Goal: Information Seeking & Learning: Learn about a topic

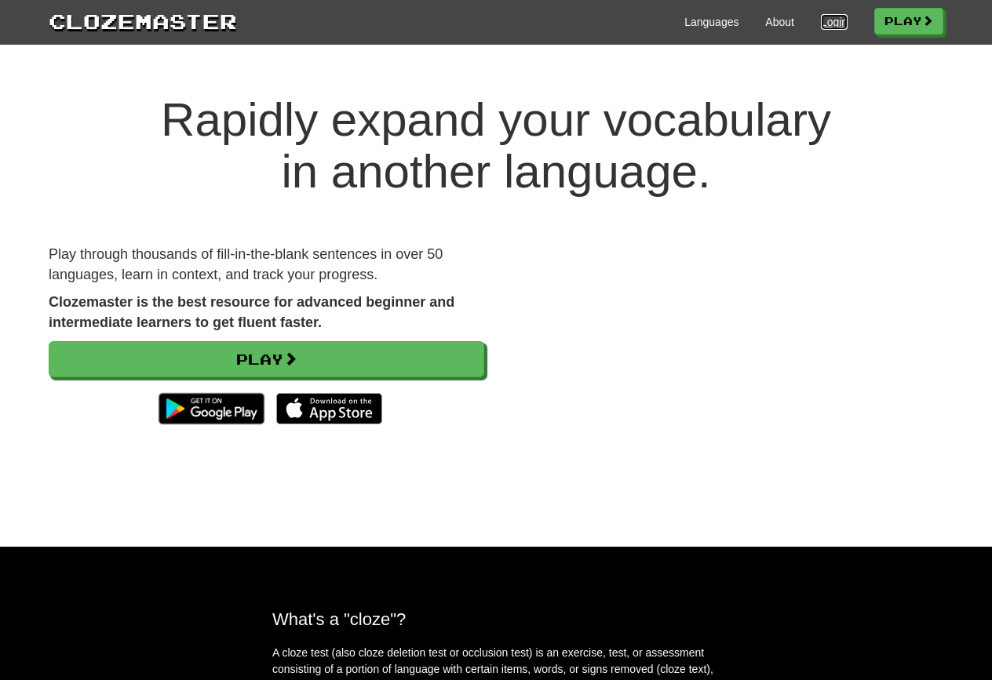
click at [830, 21] on link "Login" at bounding box center [834, 22] width 27 height 16
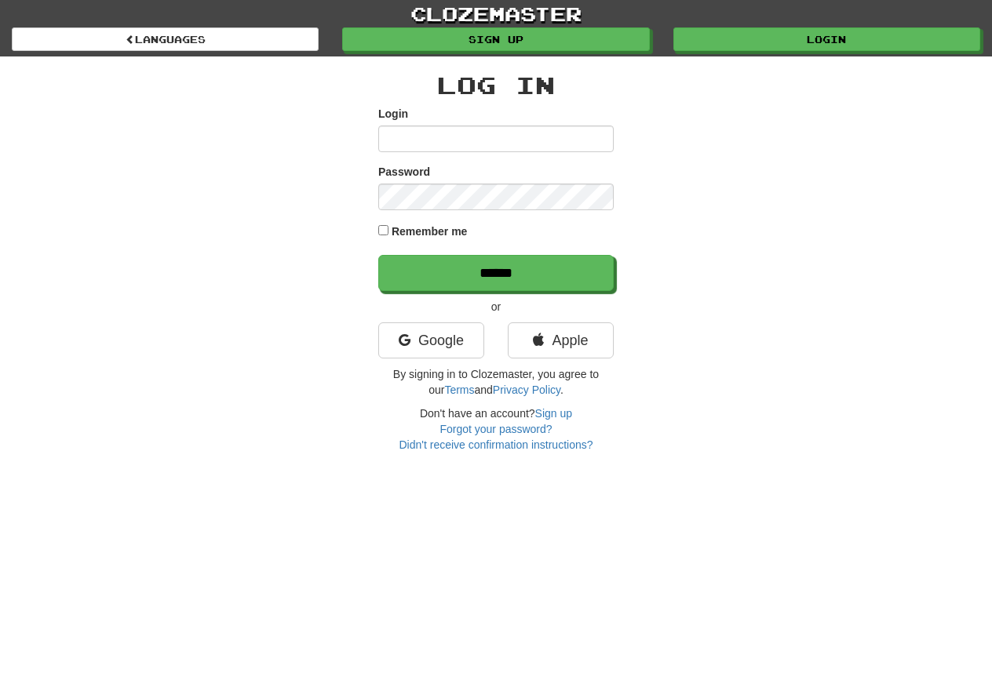
click at [541, 139] on input "Login" at bounding box center [495, 139] width 235 height 27
type input "******"
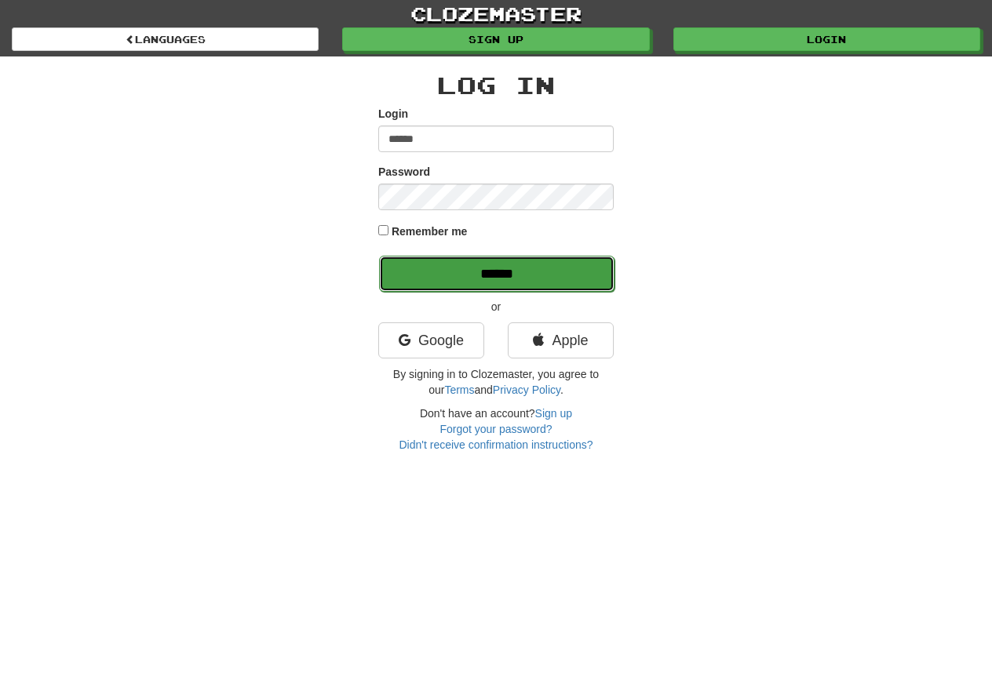
click at [441, 282] on input "******" at bounding box center [496, 274] width 235 height 36
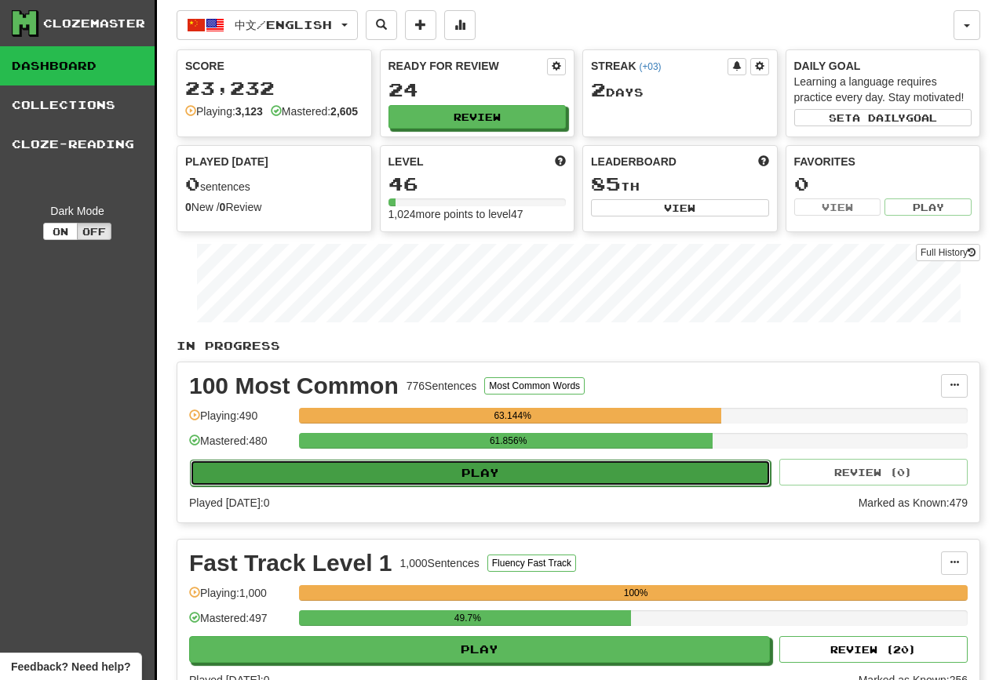
click at [468, 476] on button "Play" at bounding box center [480, 473] width 581 height 27
select select "********"
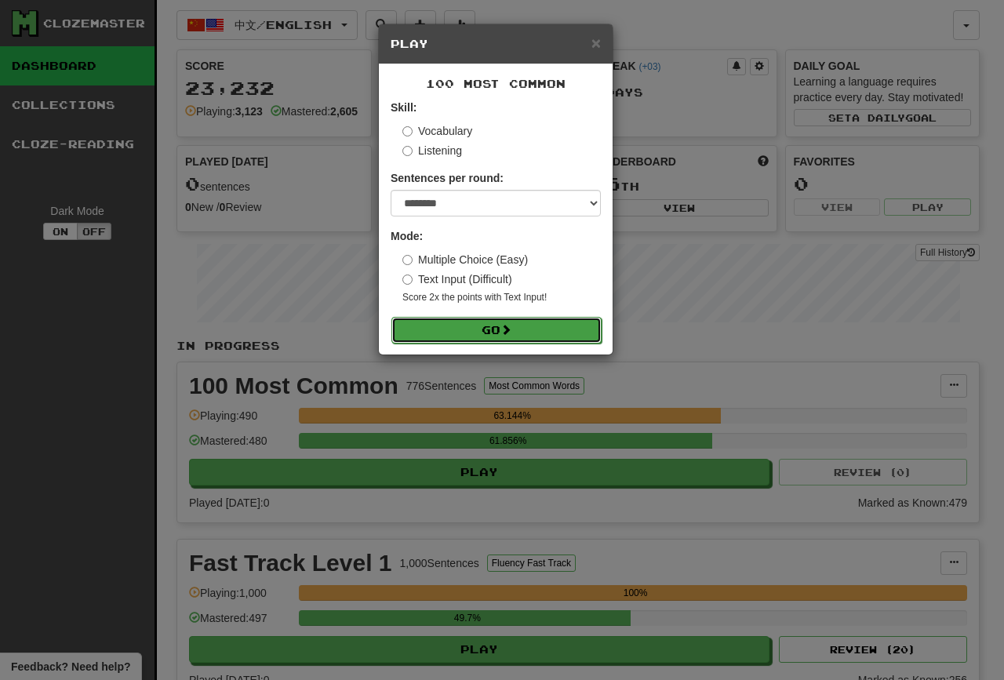
click at [457, 336] on button "Go" at bounding box center [496, 330] width 210 height 27
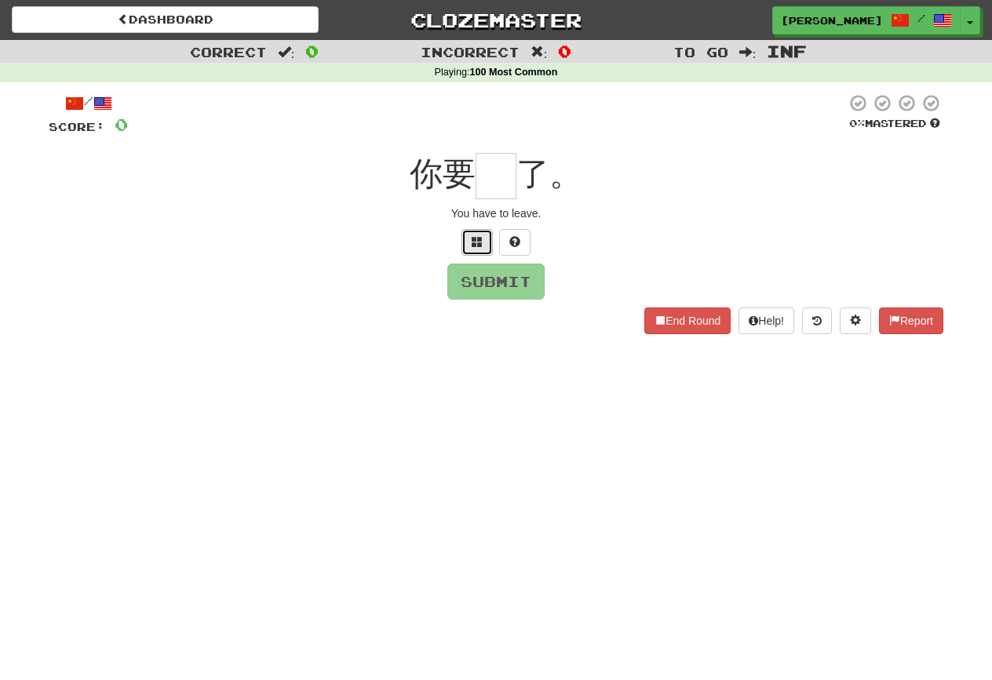
click at [479, 249] on button at bounding box center [476, 242] width 31 height 27
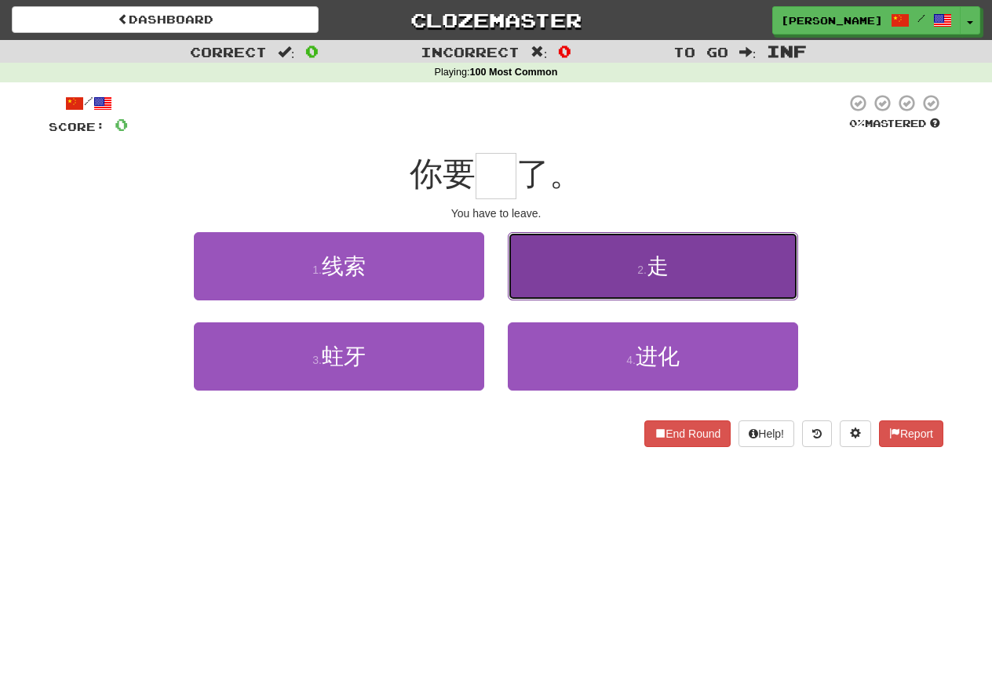
click at [517, 253] on button "2 . 走" at bounding box center [653, 266] width 290 height 68
type input "*"
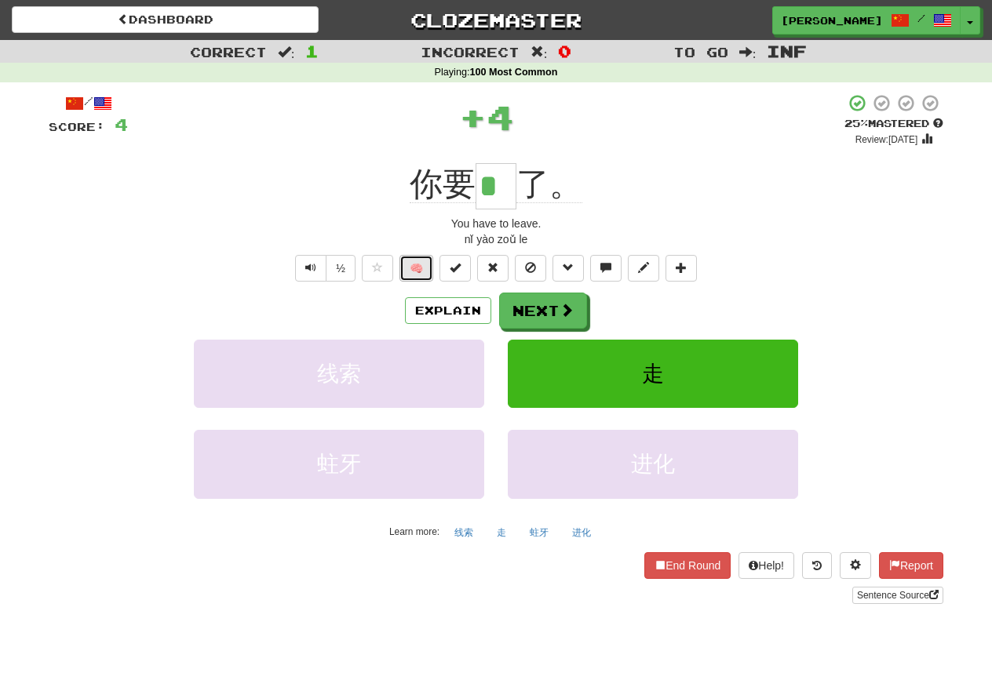
click at [428, 270] on button "🧠" at bounding box center [416, 268] width 34 height 27
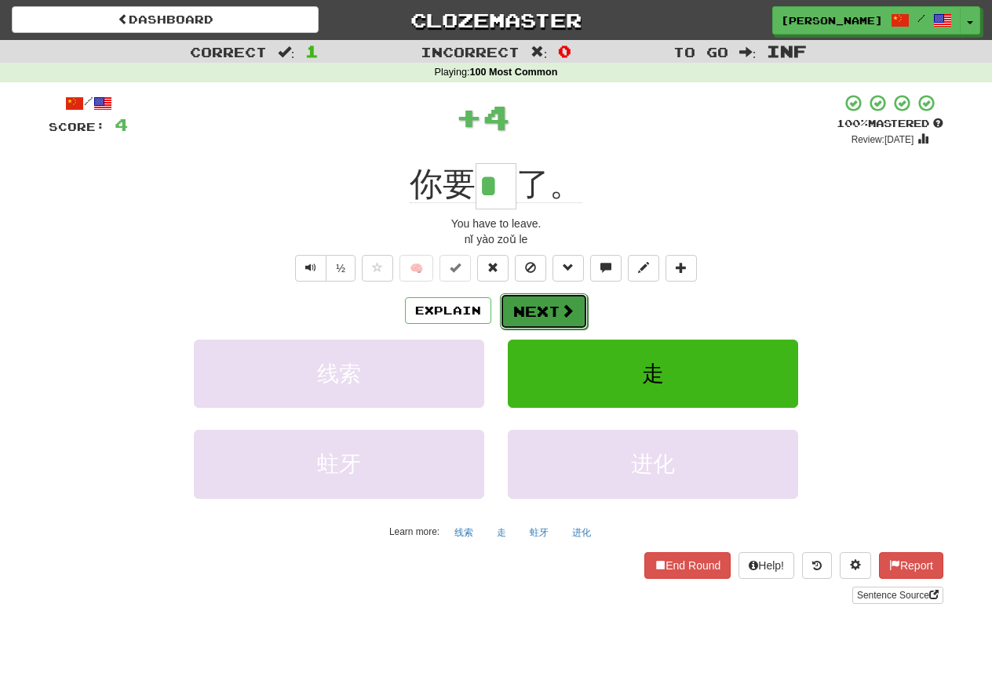
click at [571, 316] on span at bounding box center [567, 311] width 14 height 14
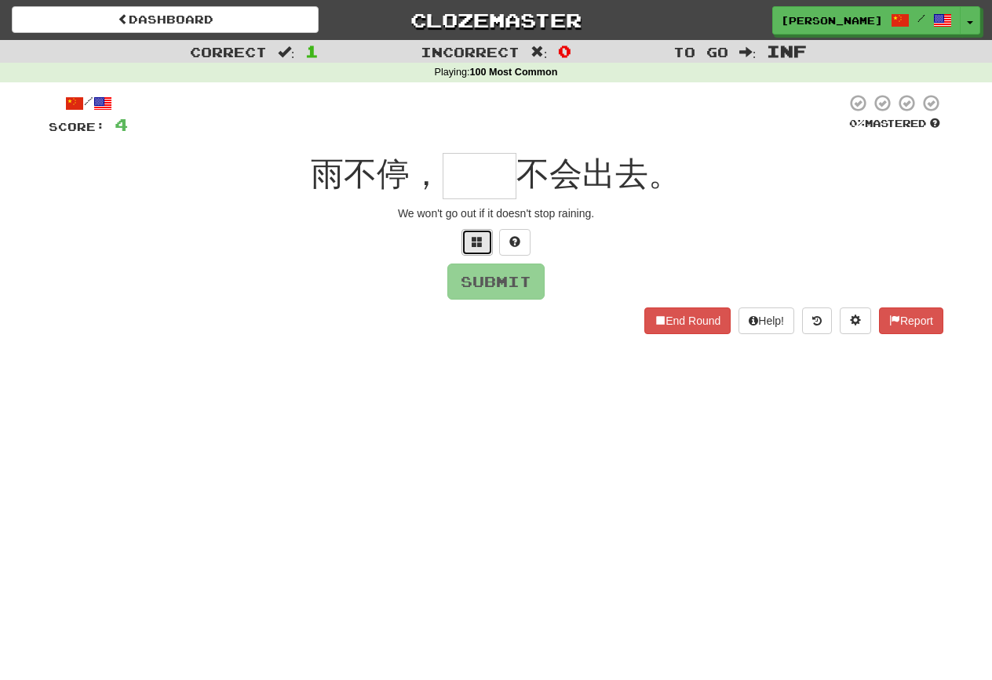
click at [470, 250] on button at bounding box center [476, 242] width 31 height 27
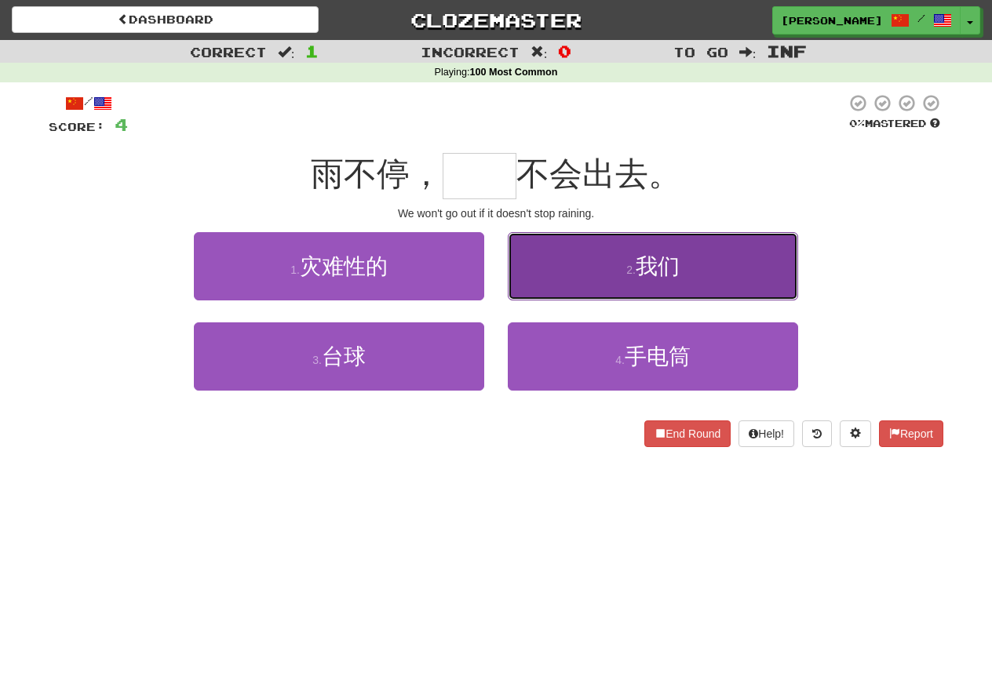
click at [709, 282] on button "2 . 我们" at bounding box center [653, 266] width 290 height 68
type input "**"
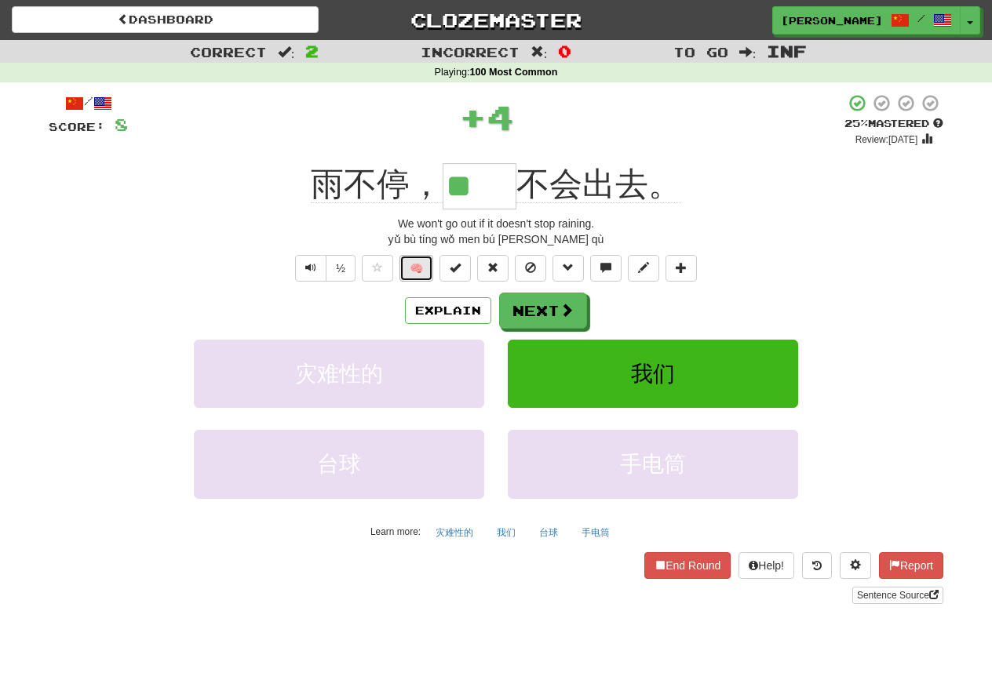
click at [424, 273] on button "🧠" at bounding box center [416, 268] width 34 height 27
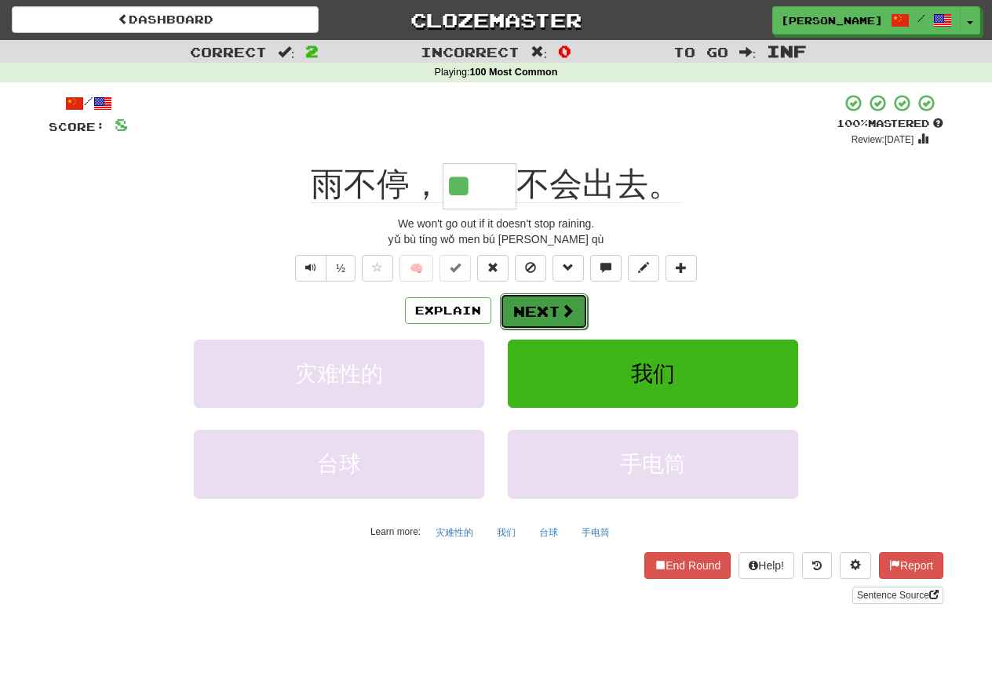
click at [527, 321] on button "Next" at bounding box center [544, 311] width 88 height 36
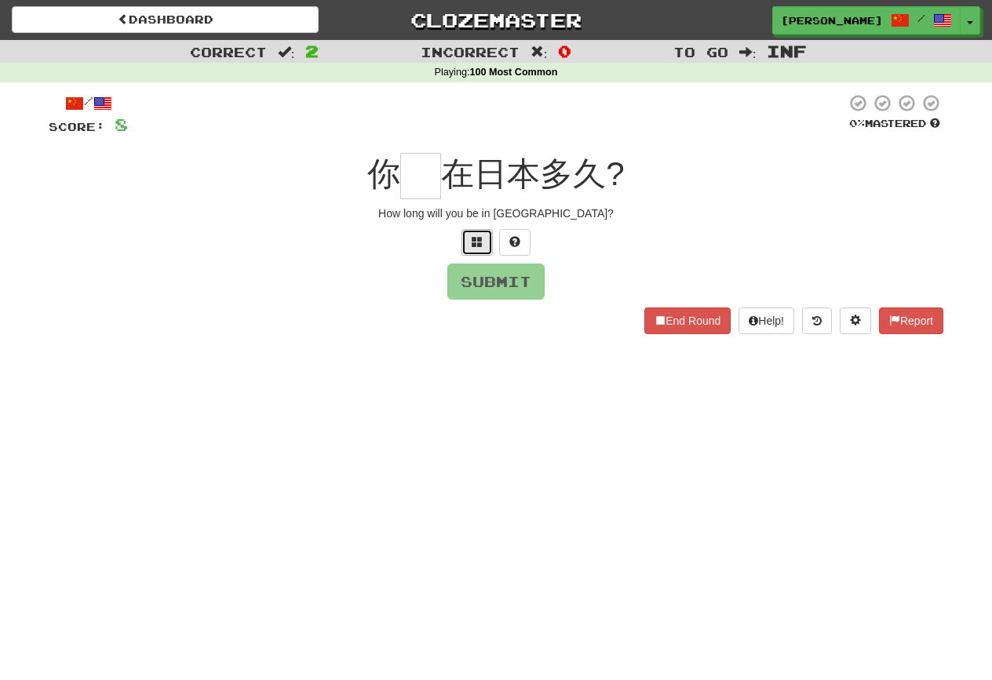
click at [482, 246] on span at bounding box center [476, 241] width 11 height 11
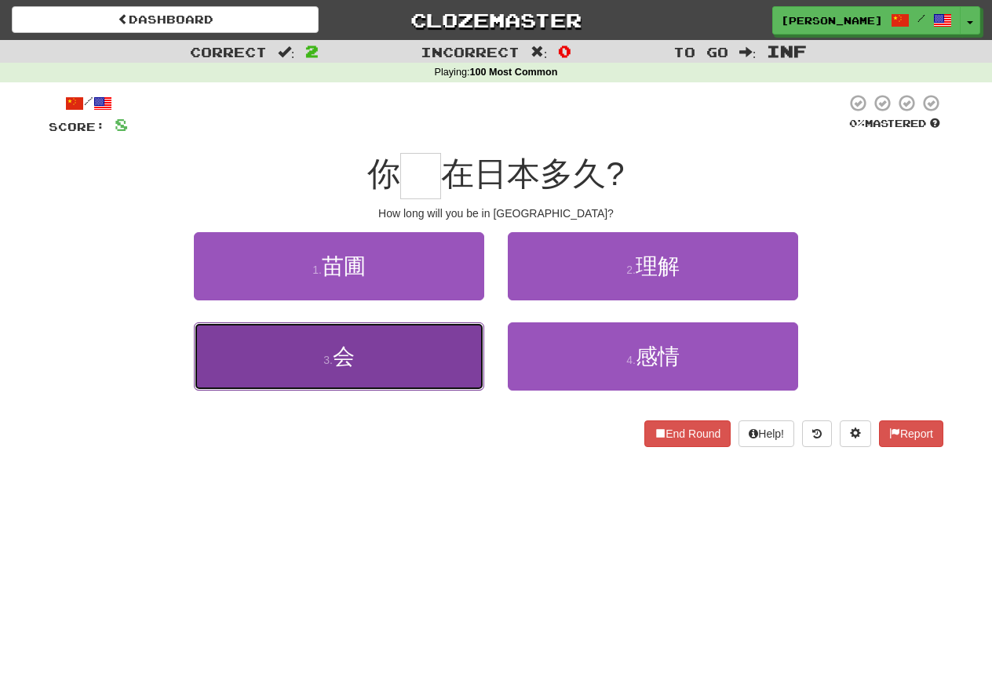
click at [457, 341] on button "3 . 会" at bounding box center [339, 356] width 290 height 68
type input "*"
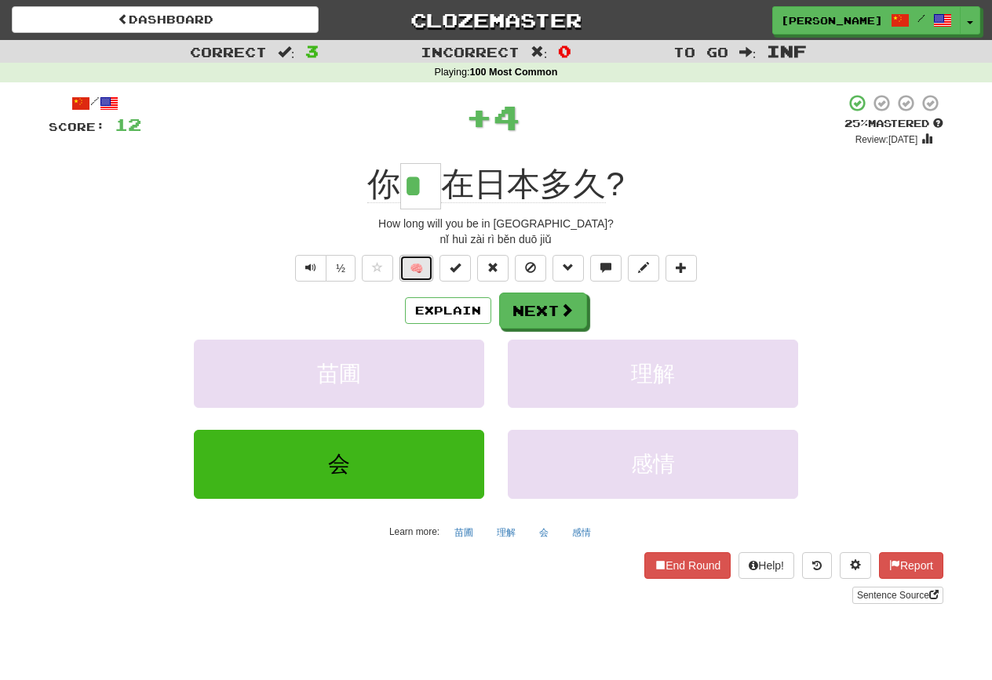
click at [425, 262] on button "🧠" at bounding box center [416, 268] width 34 height 27
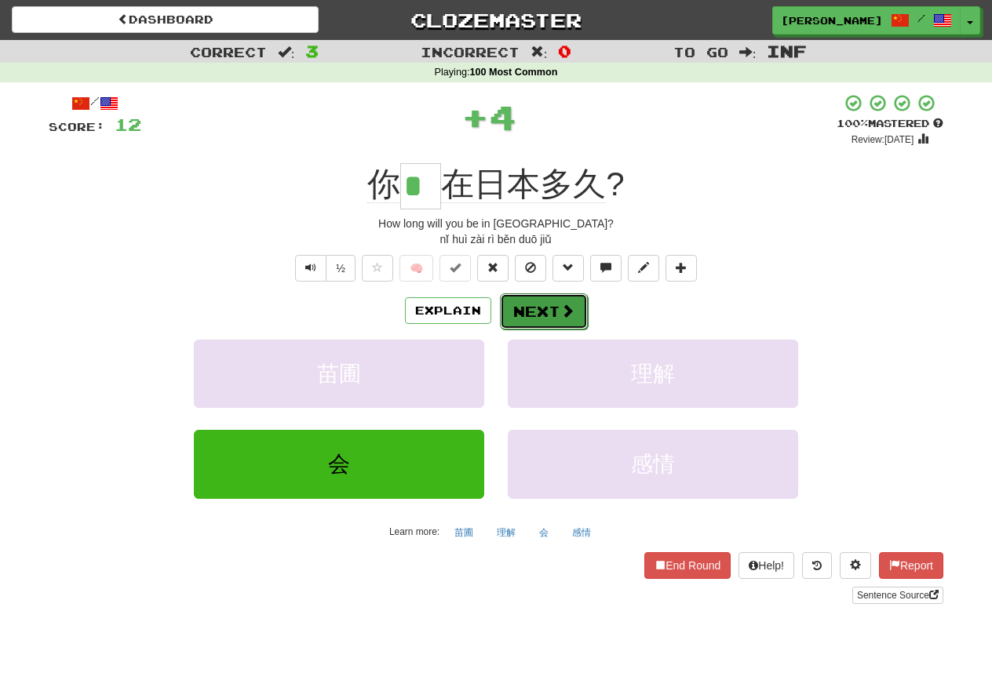
click at [537, 310] on button "Next" at bounding box center [544, 311] width 88 height 36
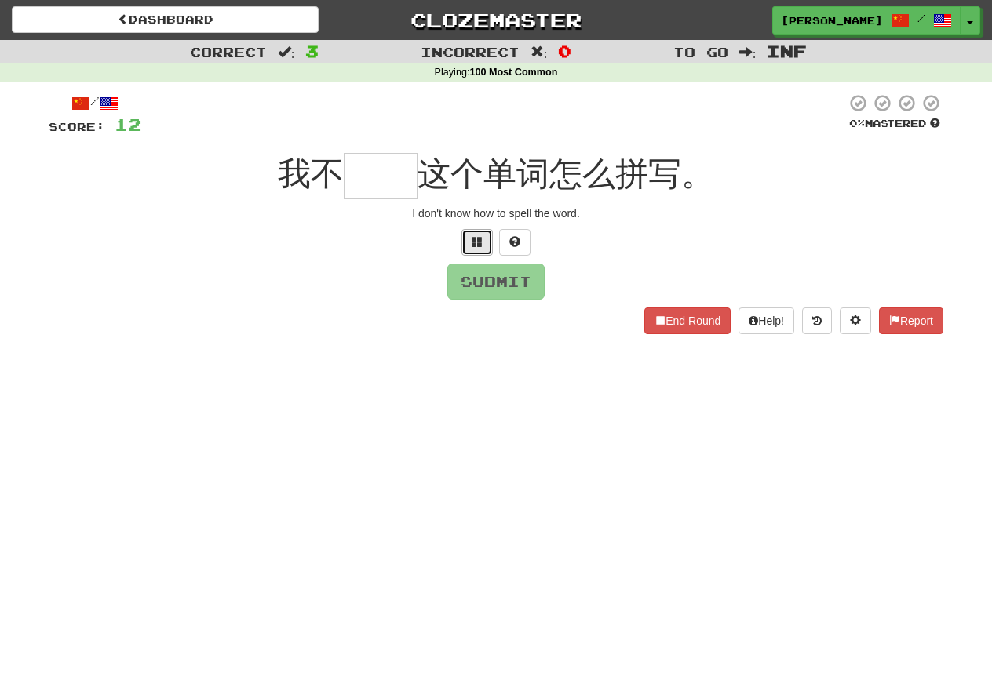
click at [480, 249] on button at bounding box center [476, 242] width 31 height 27
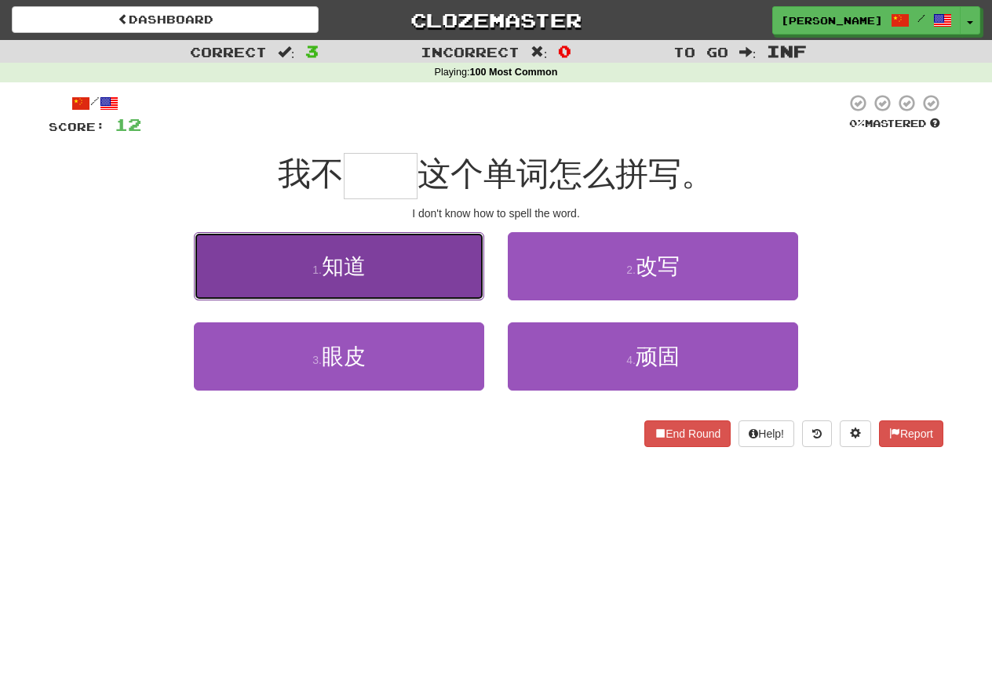
click at [393, 267] on button "1 . 知道" at bounding box center [339, 266] width 290 height 68
type input "**"
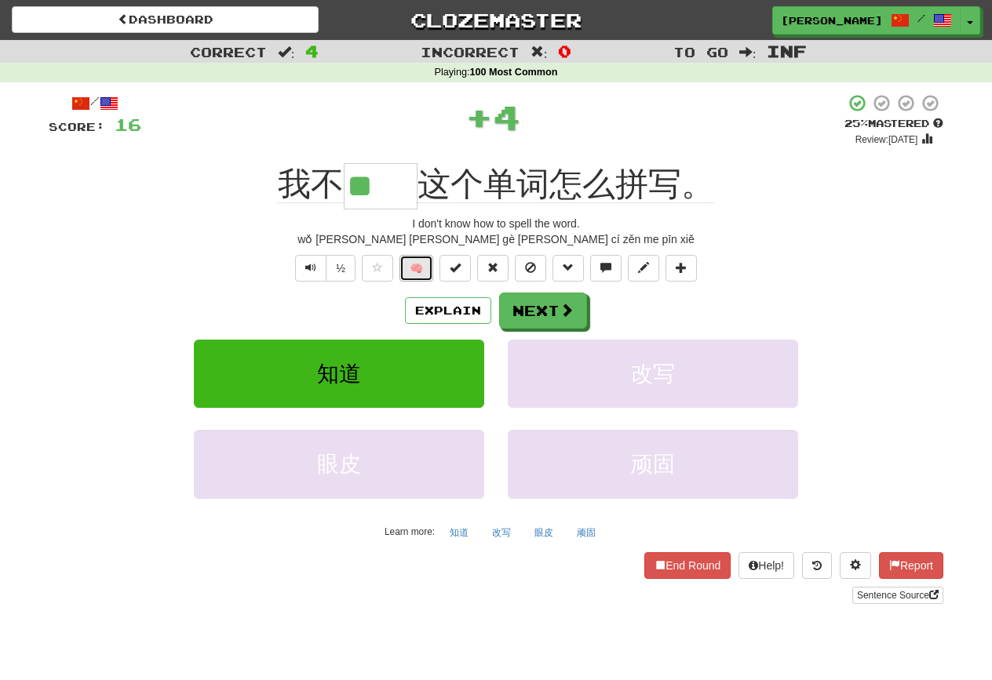
click at [408, 267] on button "🧠" at bounding box center [416, 268] width 34 height 27
click at [478, 317] on button "Explain" at bounding box center [448, 310] width 86 height 27
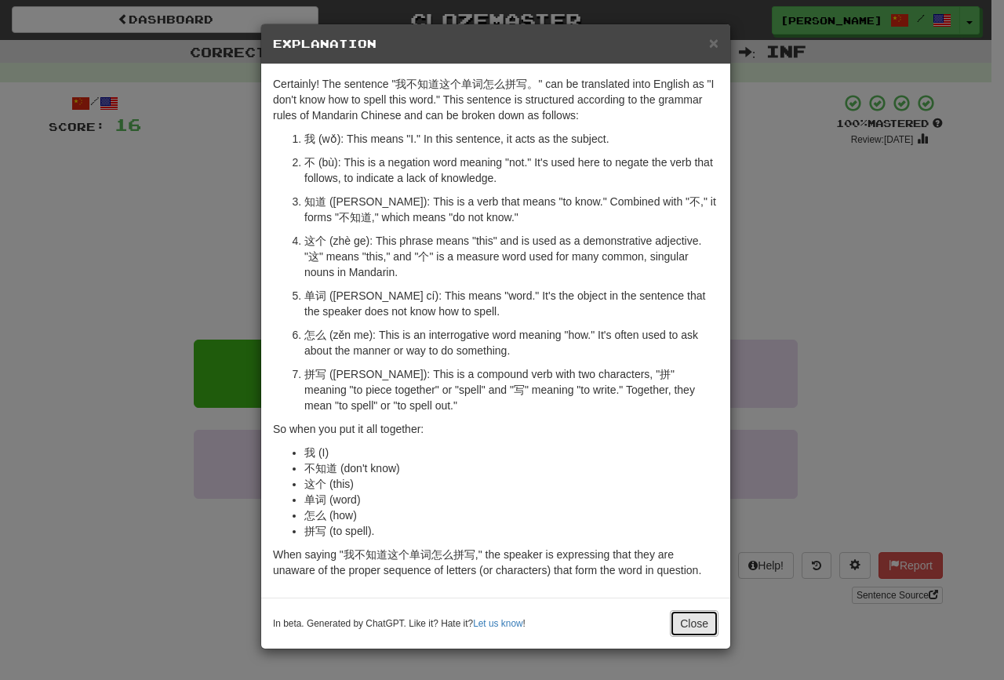
click at [701, 631] on button "Close" at bounding box center [694, 623] width 49 height 27
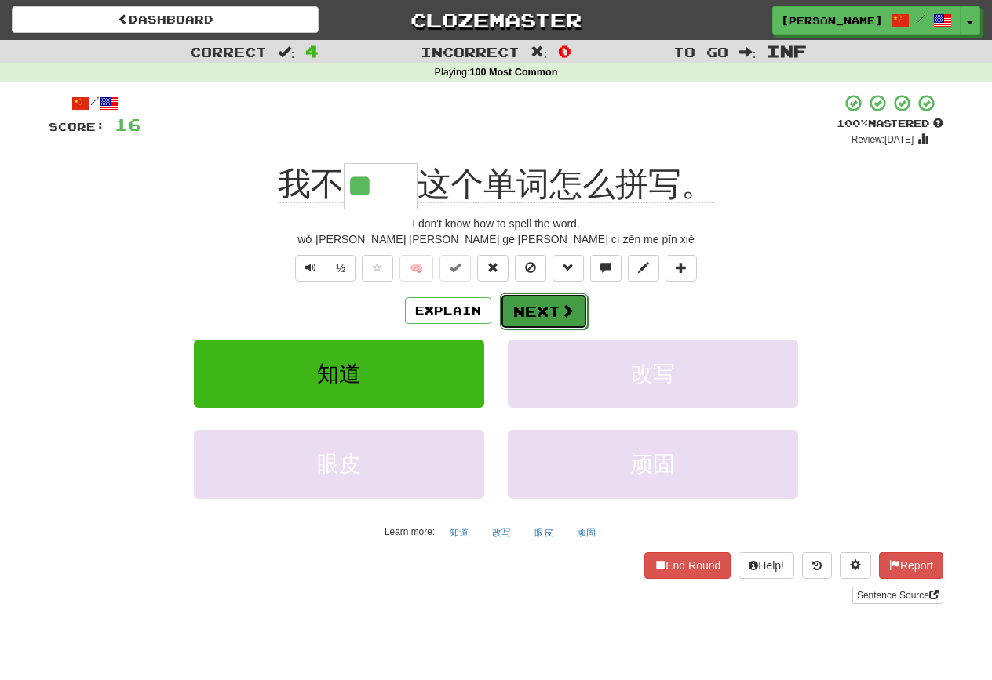
click at [518, 313] on button "Next" at bounding box center [544, 311] width 88 height 36
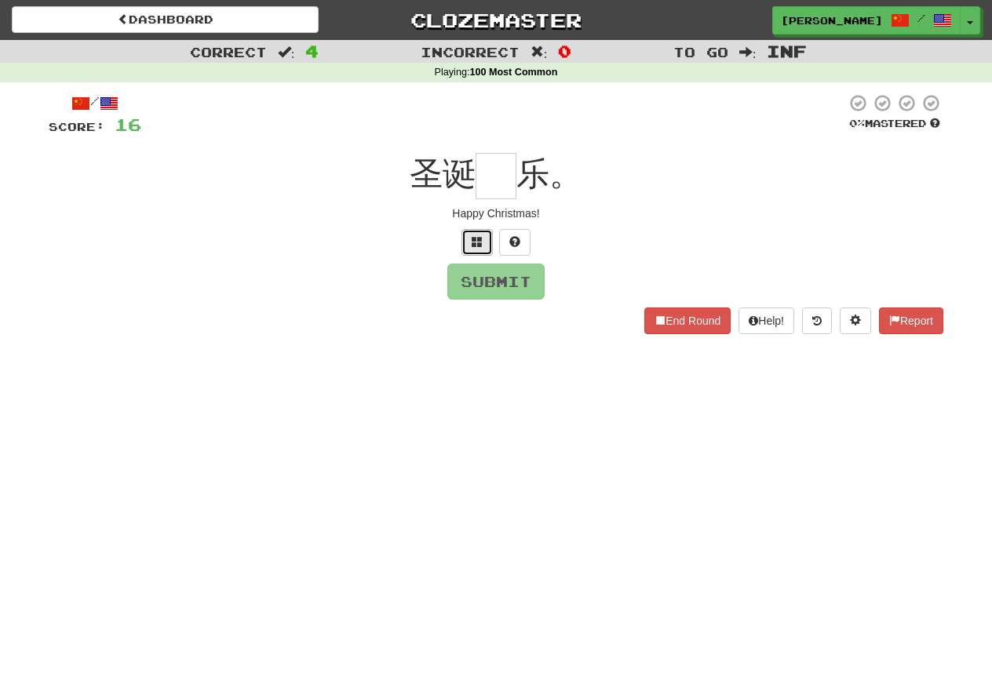
click at [471, 240] on button at bounding box center [476, 242] width 31 height 27
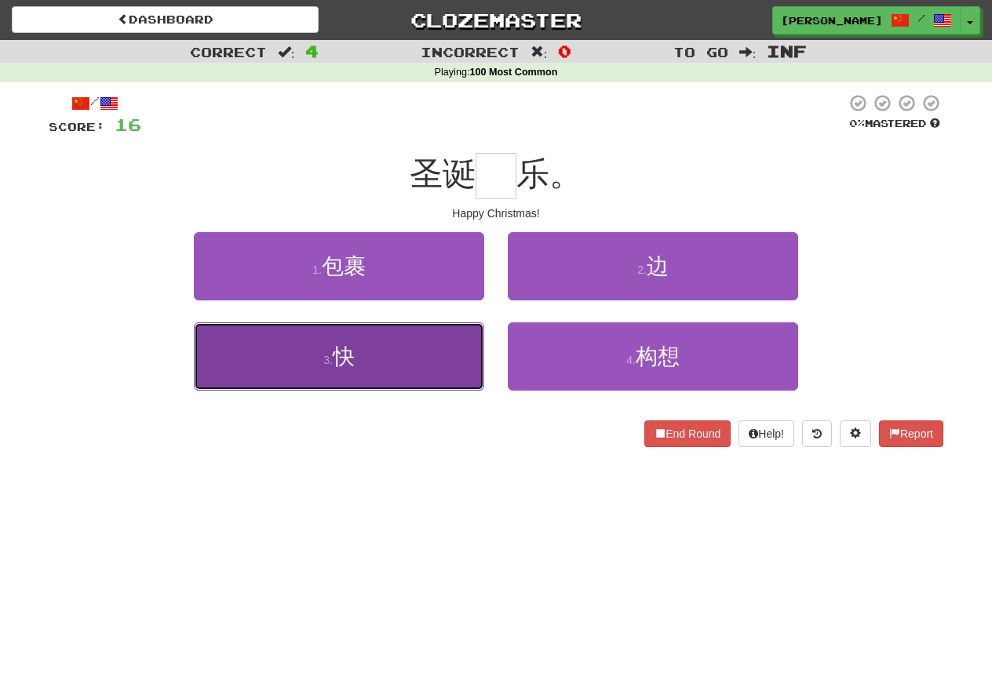
click at [424, 370] on button "3 . 快" at bounding box center [339, 356] width 290 height 68
type input "*"
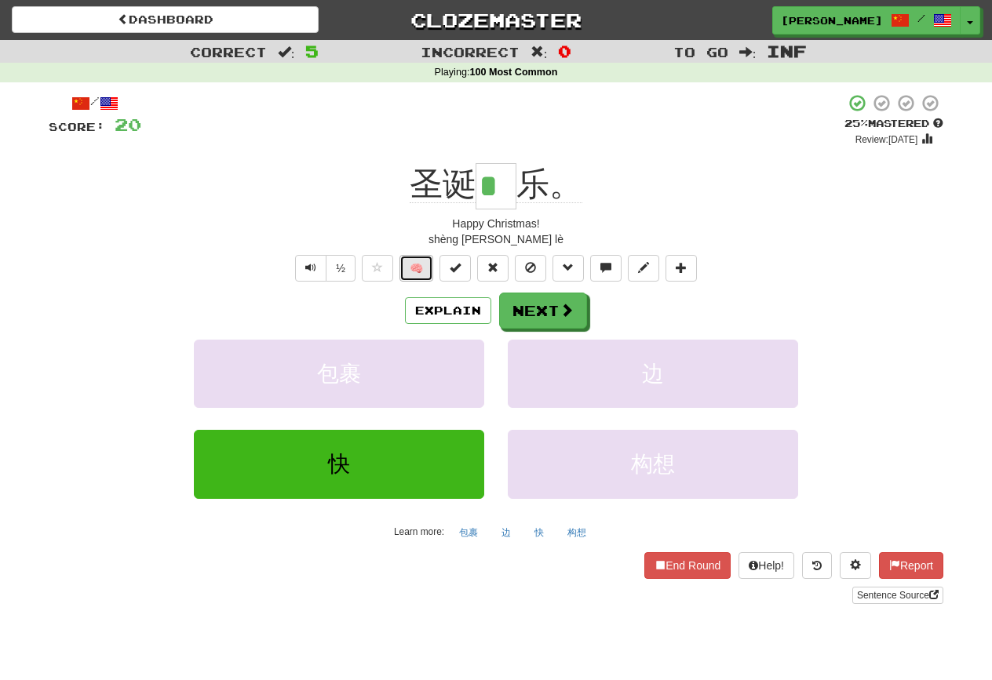
click at [414, 271] on button "🧠" at bounding box center [416, 268] width 34 height 27
click at [436, 309] on button "Explain" at bounding box center [448, 310] width 86 height 27
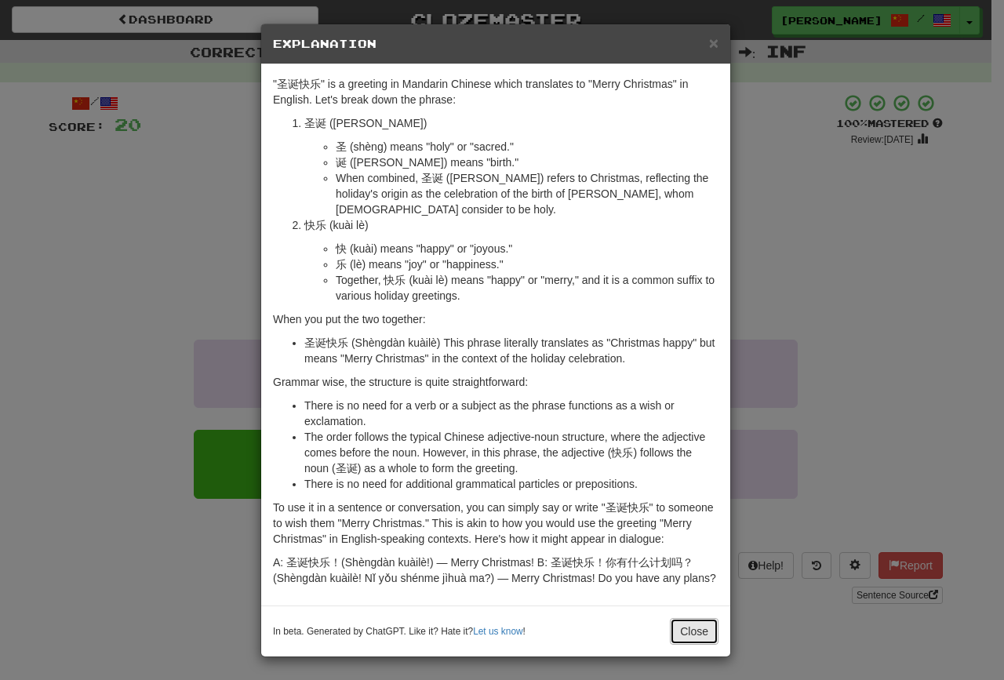
click at [687, 640] on button "Close" at bounding box center [694, 631] width 49 height 27
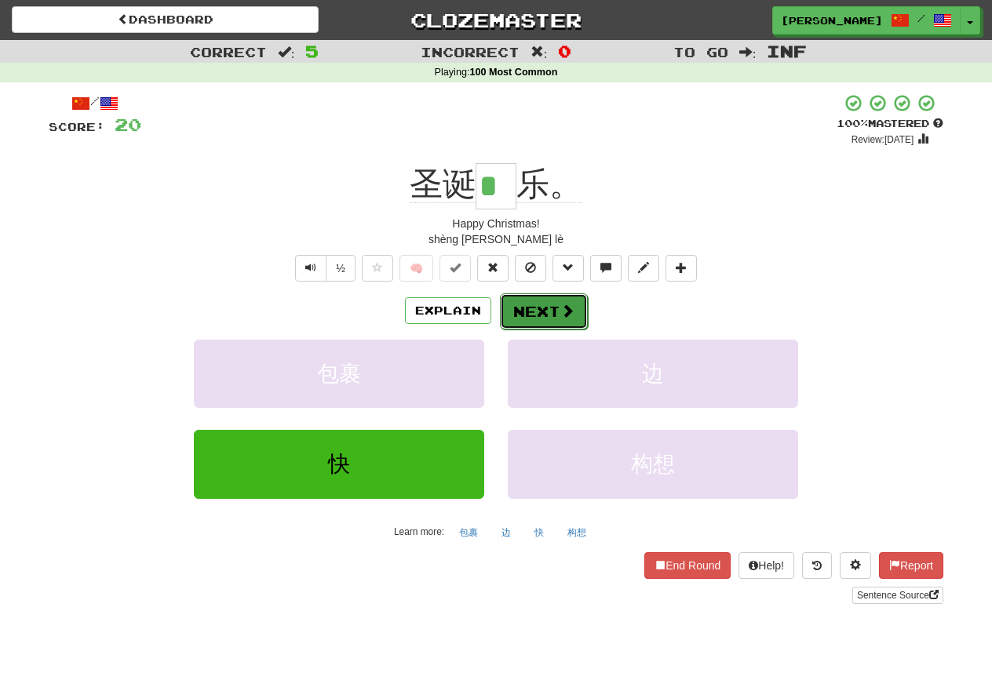
click at [514, 319] on button "Next" at bounding box center [544, 311] width 88 height 36
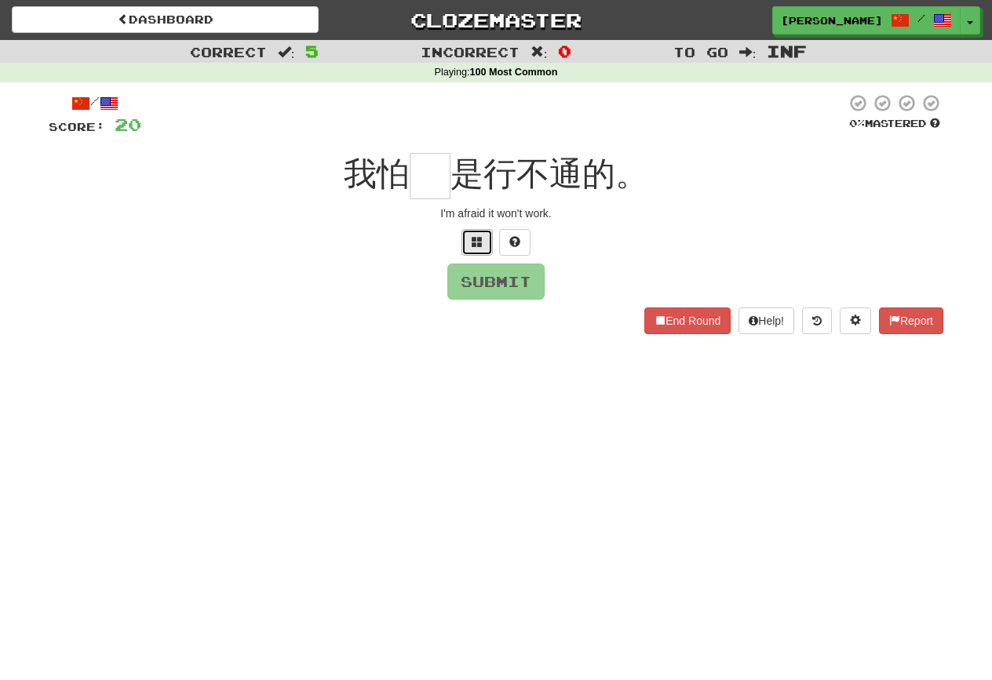
click at [477, 233] on button at bounding box center [476, 242] width 31 height 27
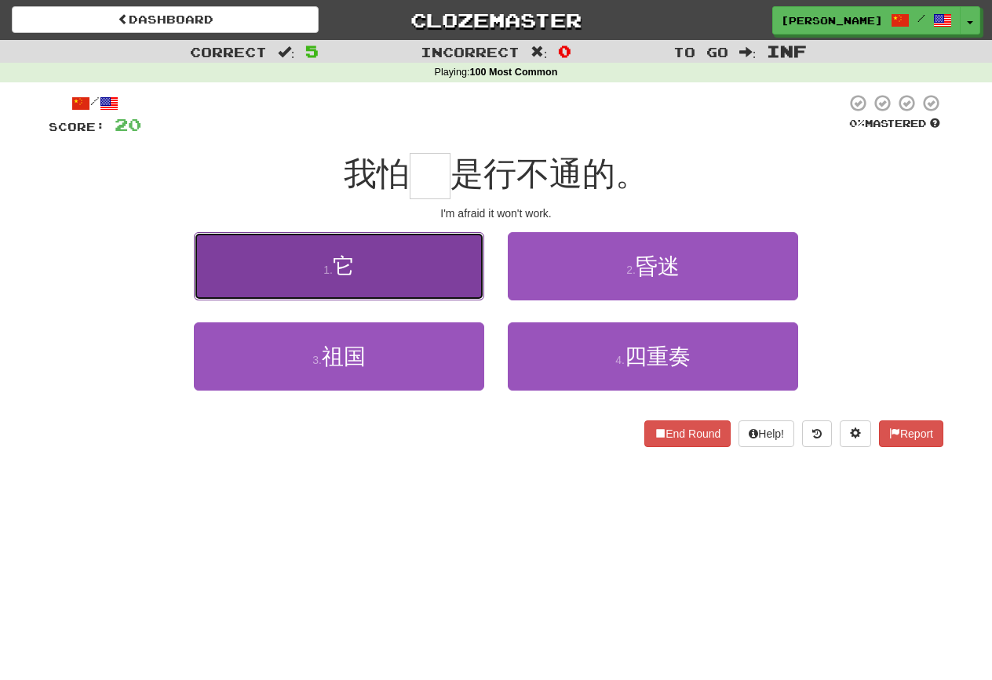
click at [417, 267] on button "1 . 它" at bounding box center [339, 266] width 290 height 68
type input "*"
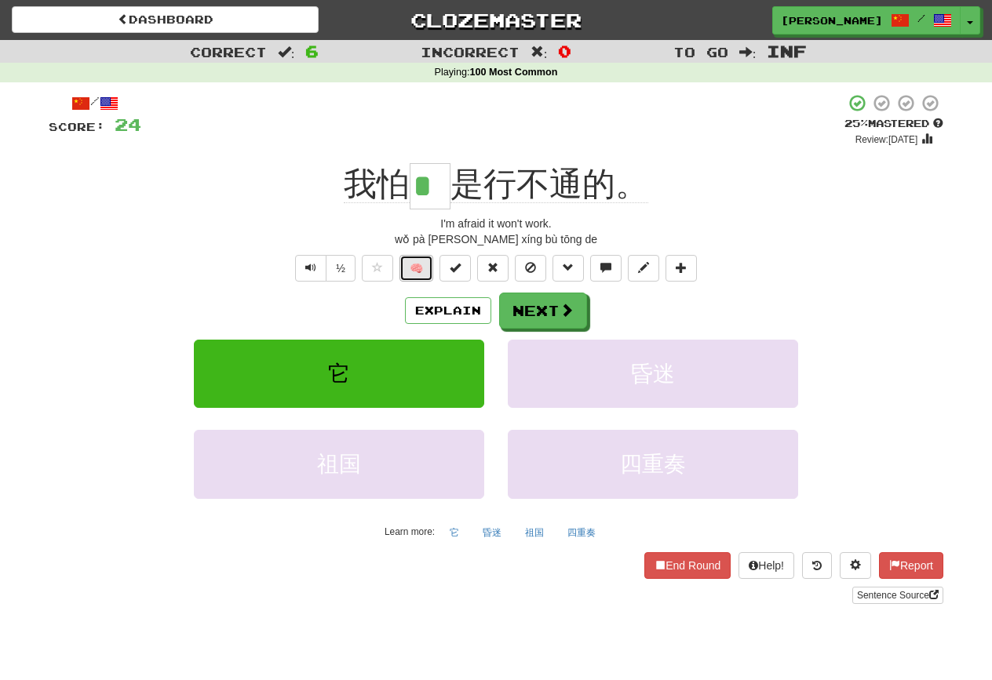
click at [428, 261] on button "🧠" at bounding box center [416, 268] width 34 height 27
click at [439, 300] on button "Explain" at bounding box center [448, 310] width 86 height 27
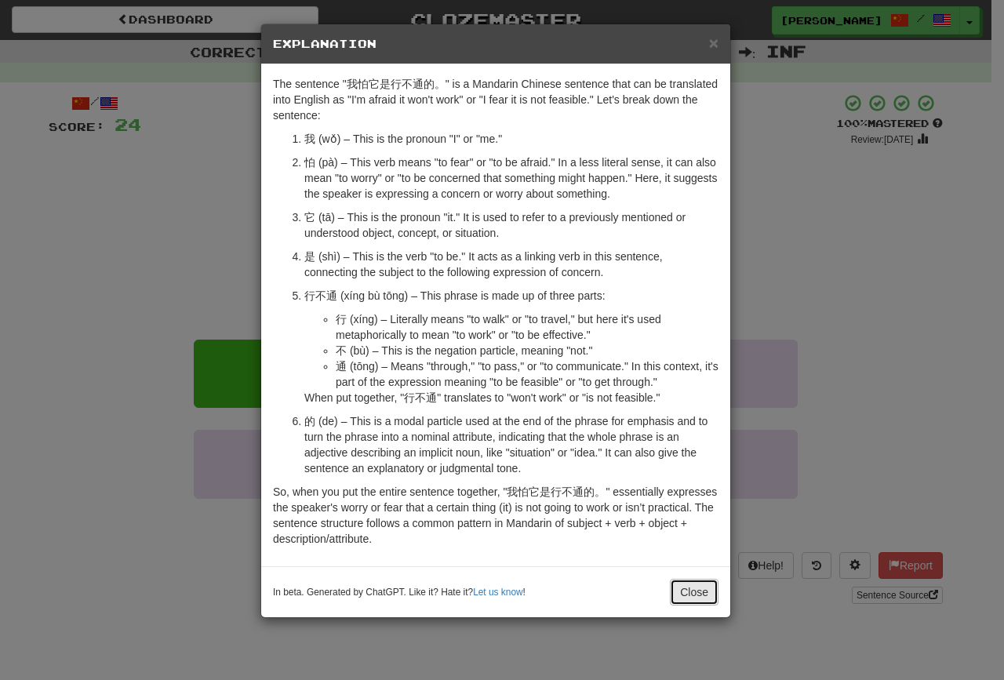
click at [683, 594] on button "Close" at bounding box center [694, 592] width 49 height 27
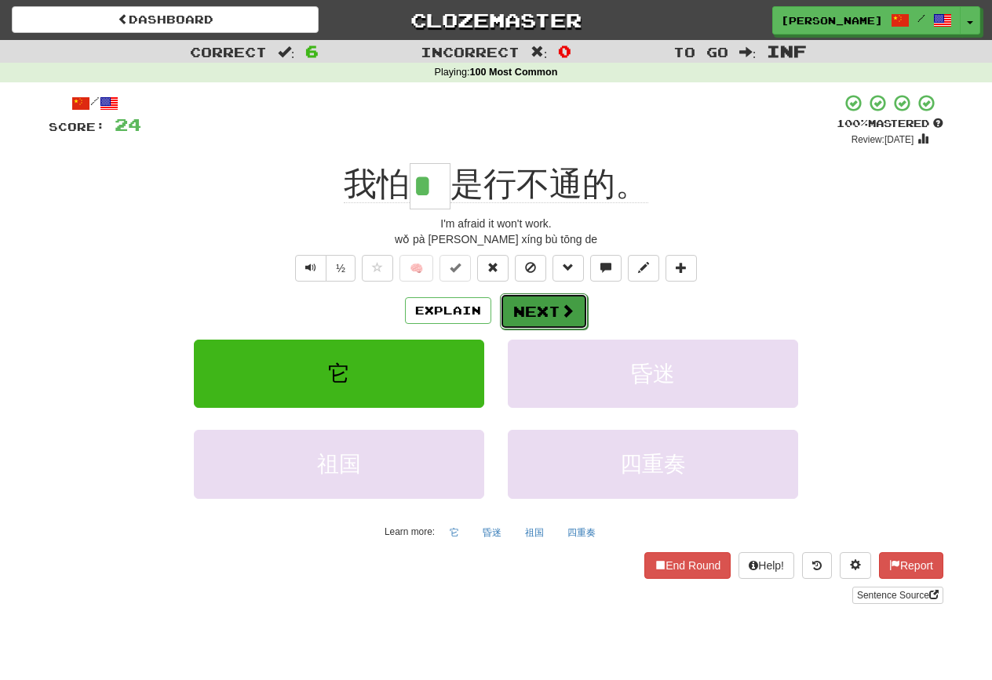
click at [560, 308] on span at bounding box center [567, 311] width 14 height 14
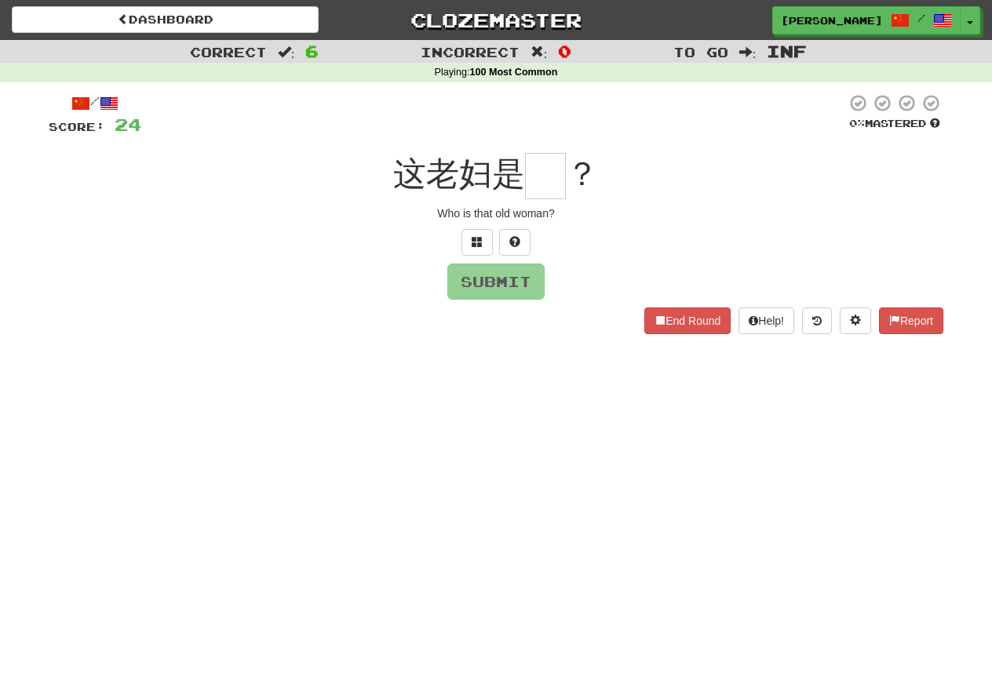
click at [456, 229] on div at bounding box center [496, 242] width 894 height 27
click at [473, 238] on span at bounding box center [476, 241] width 11 height 11
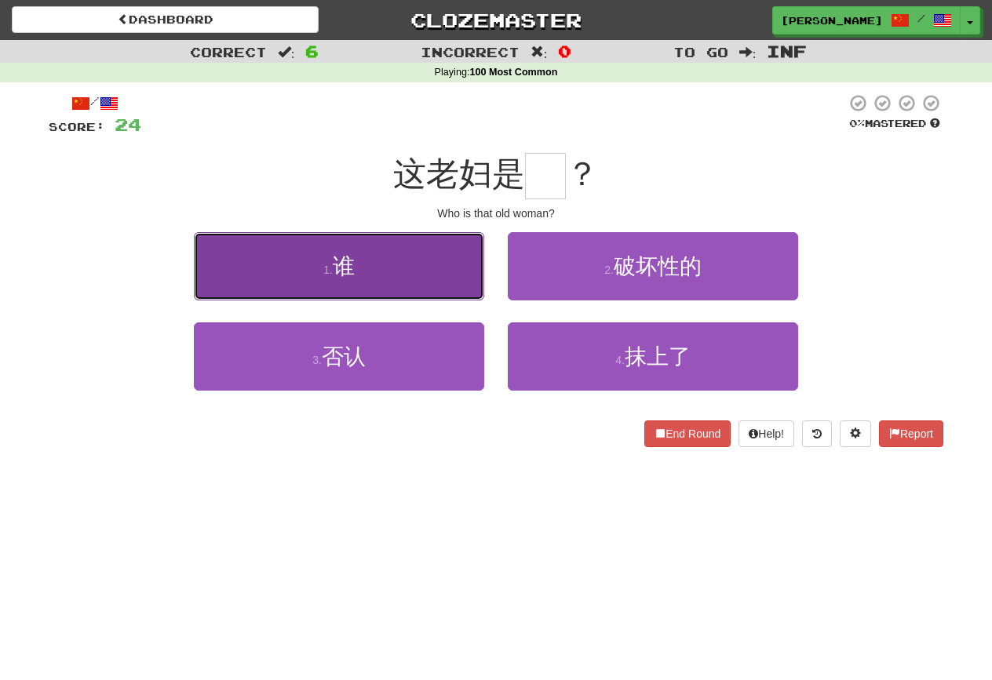
click at [447, 277] on button "1 . 谁" at bounding box center [339, 266] width 290 height 68
type input "*"
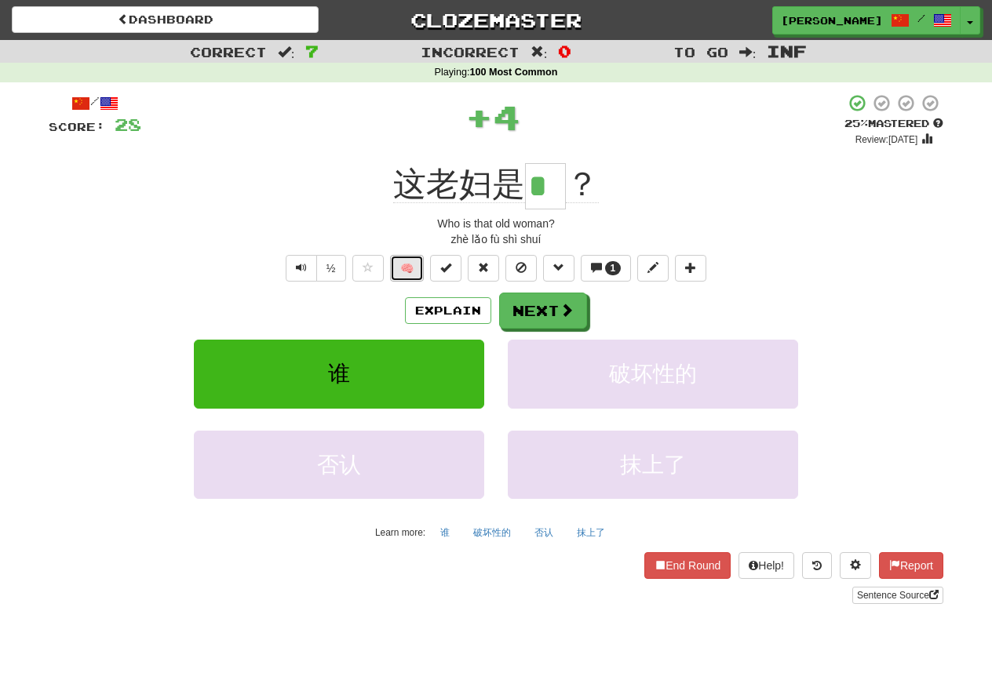
click at [414, 273] on button "🧠" at bounding box center [407, 268] width 34 height 27
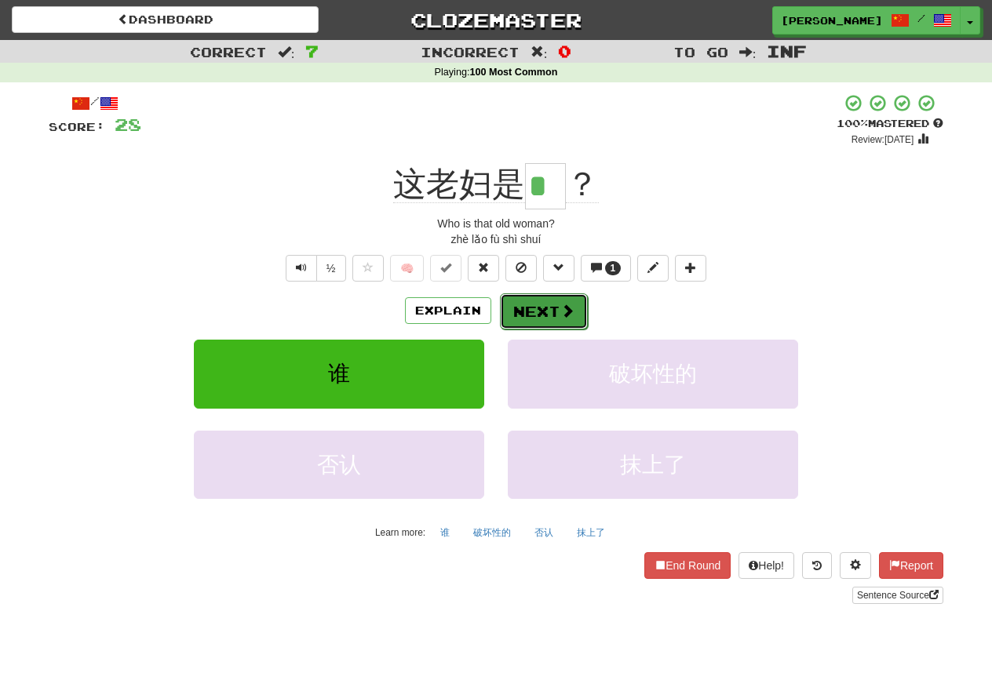
click at [561, 322] on button "Next" at bounding box center [544, 311] width 88 height 36
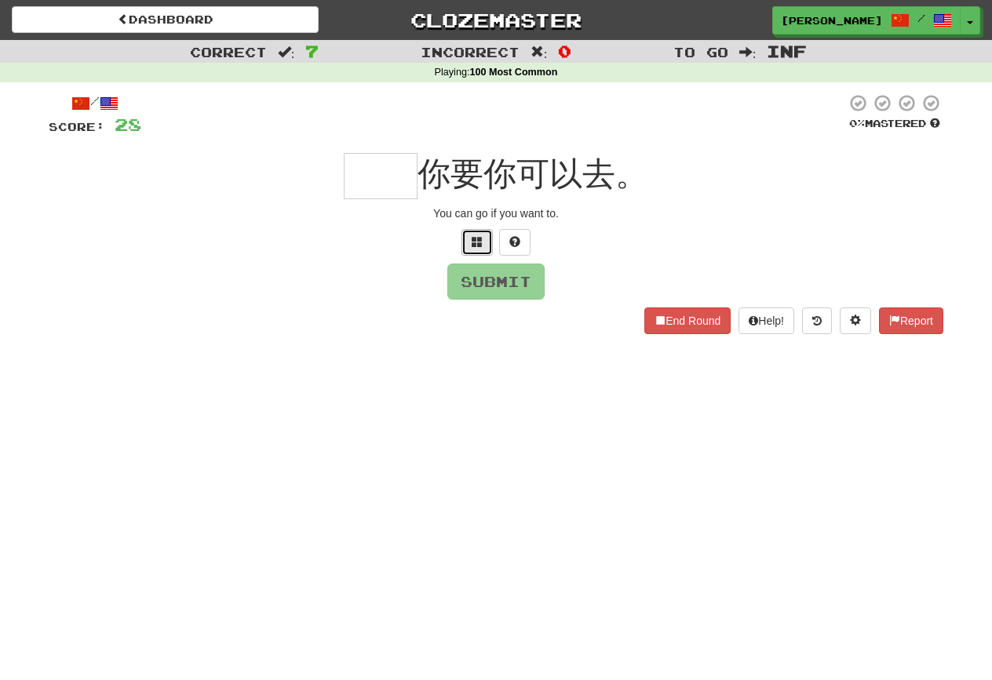
click at [486, 236] on button at bounding box center [476, 242] width 31 height 27
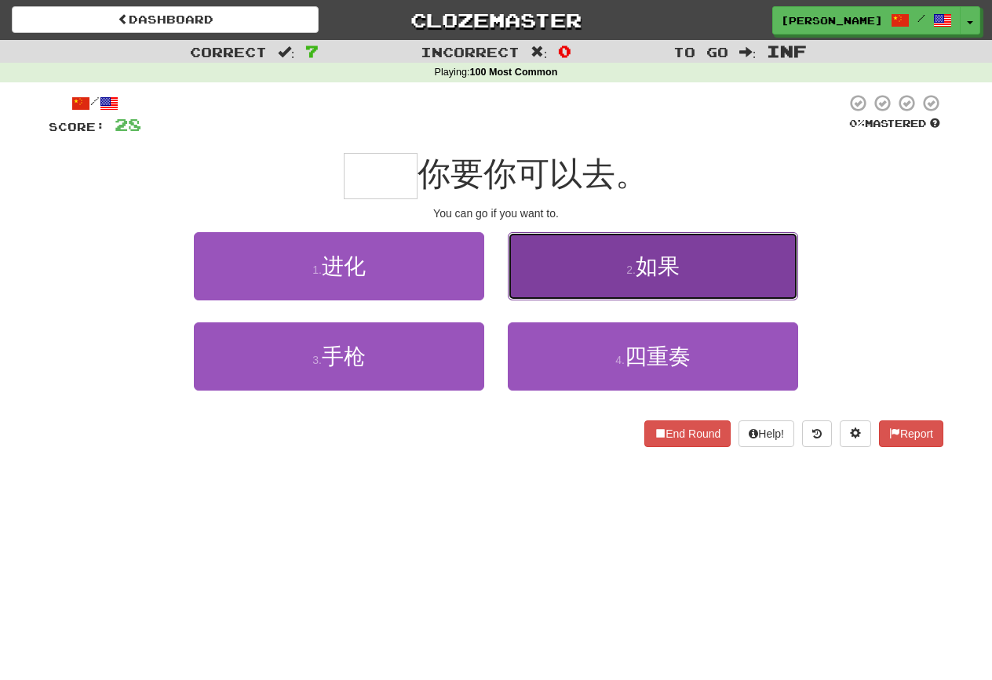
click at [555, 279] on button "2 . 如果" at bounding box center [653, 266] width 290 height 68
type input "**"
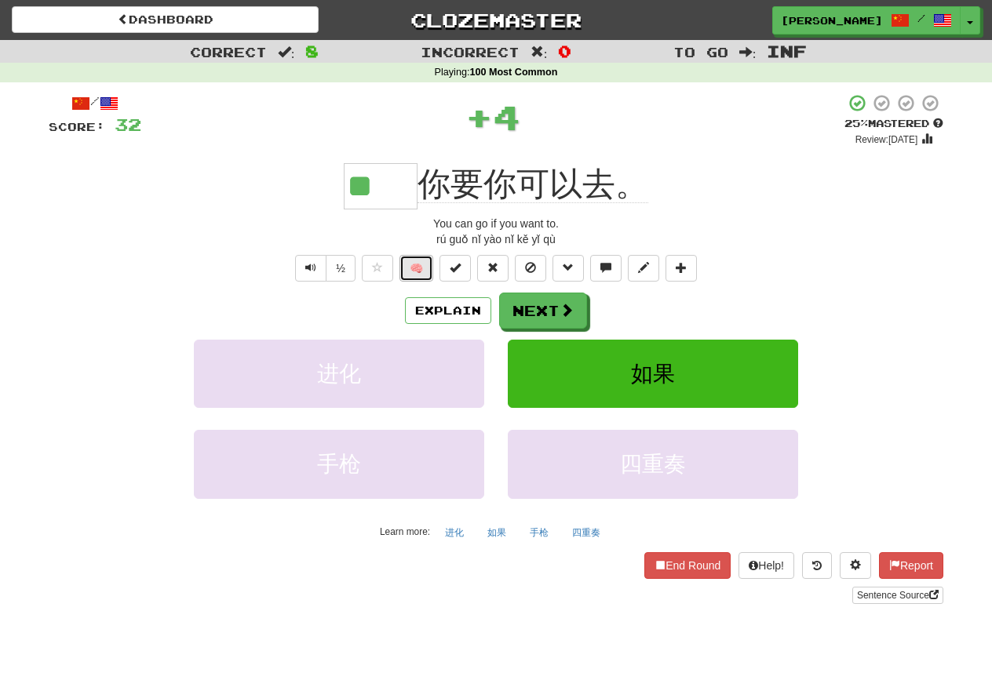
click at [410, 276] on button "🧠" at bounding box center [416, 268] width 34 height 27
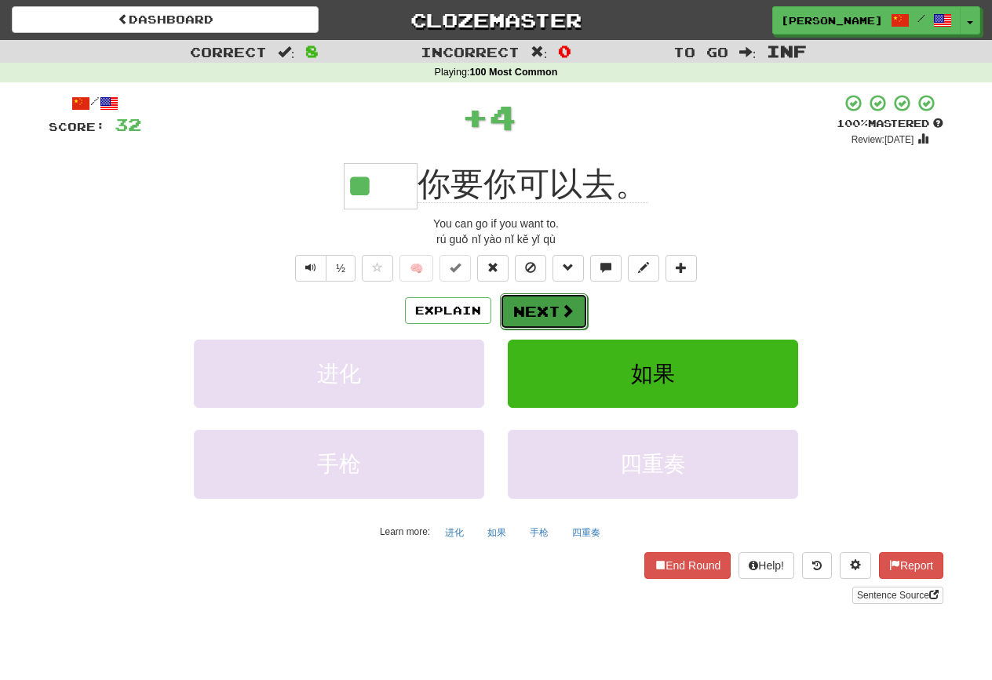
click at [529, 312] on button "Next" at bounding box center [544, 311] width 88 height 36
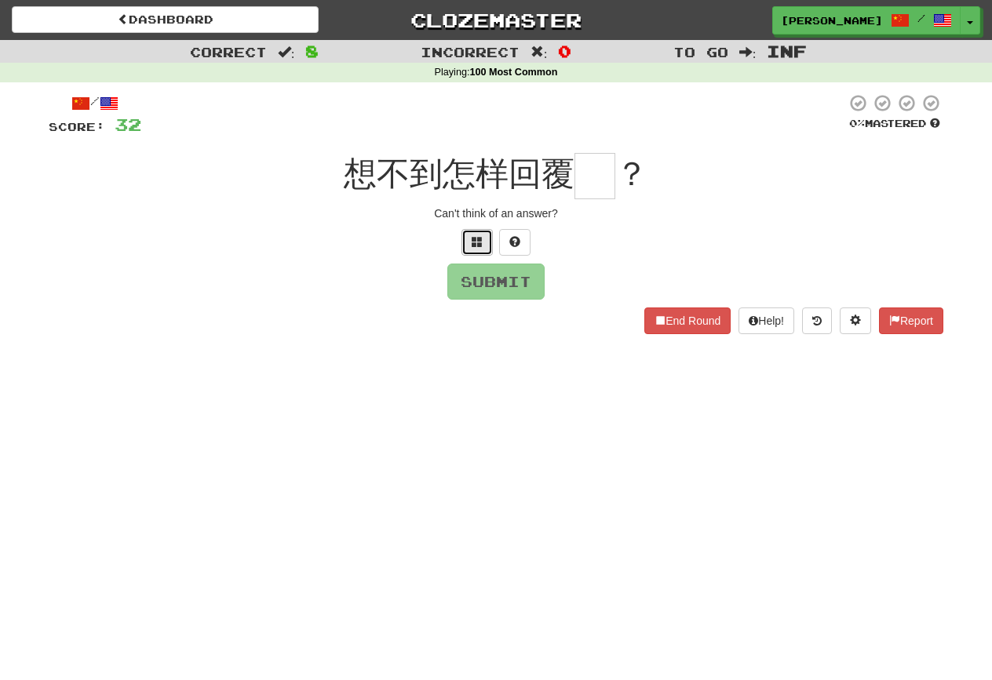
click at [476, 233] on button at bounding box center [476, 242] width 31 height 27
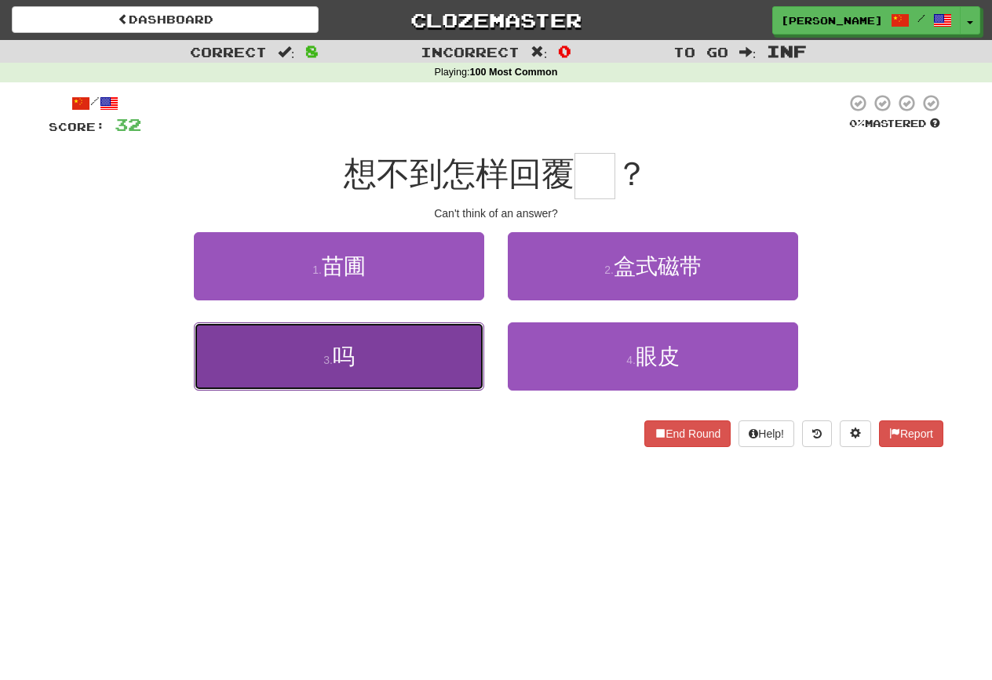
click at [403, 377] on button "3 . 吗" at bounding box center [339, 356] width 290 height 68
type input "*"
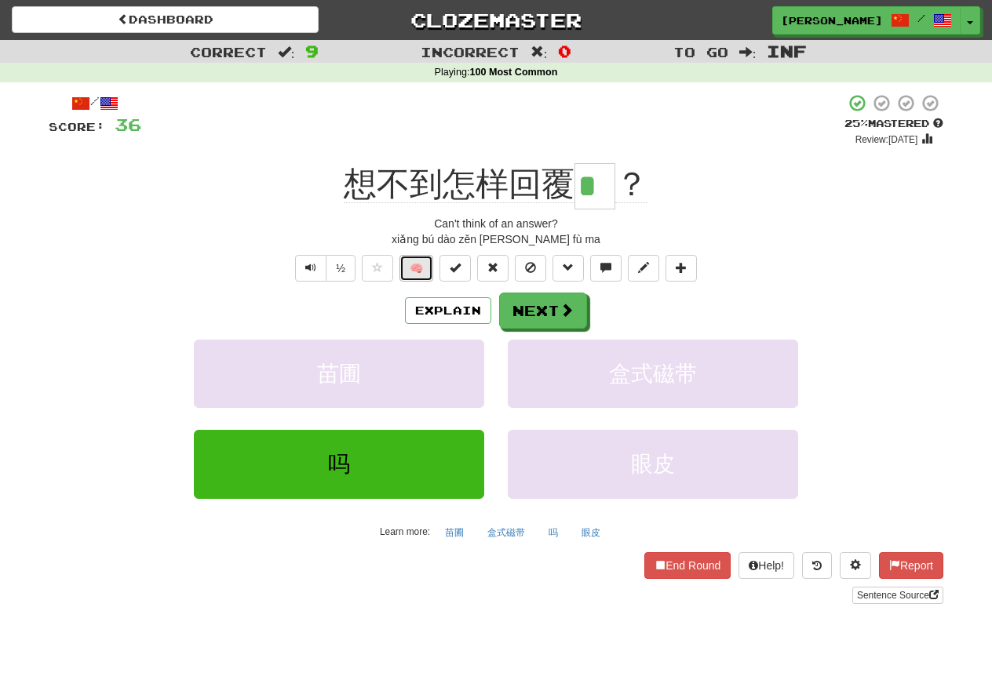
click at [416, 275] on button "🧠" at bounding box center [416, 268] width 34 height 27
click at [461, 311] on button "Explain" at bounding box center [448, 310] width 86 height 27
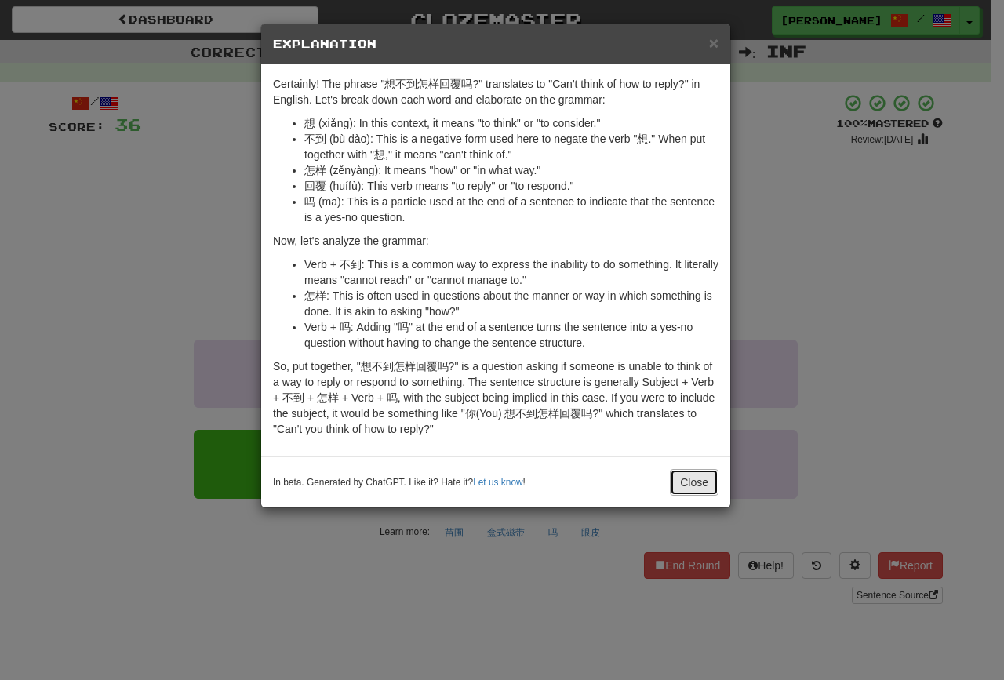
click at [694, 476] on button "Close" at bounding box center [694, 482] width 49 height 27
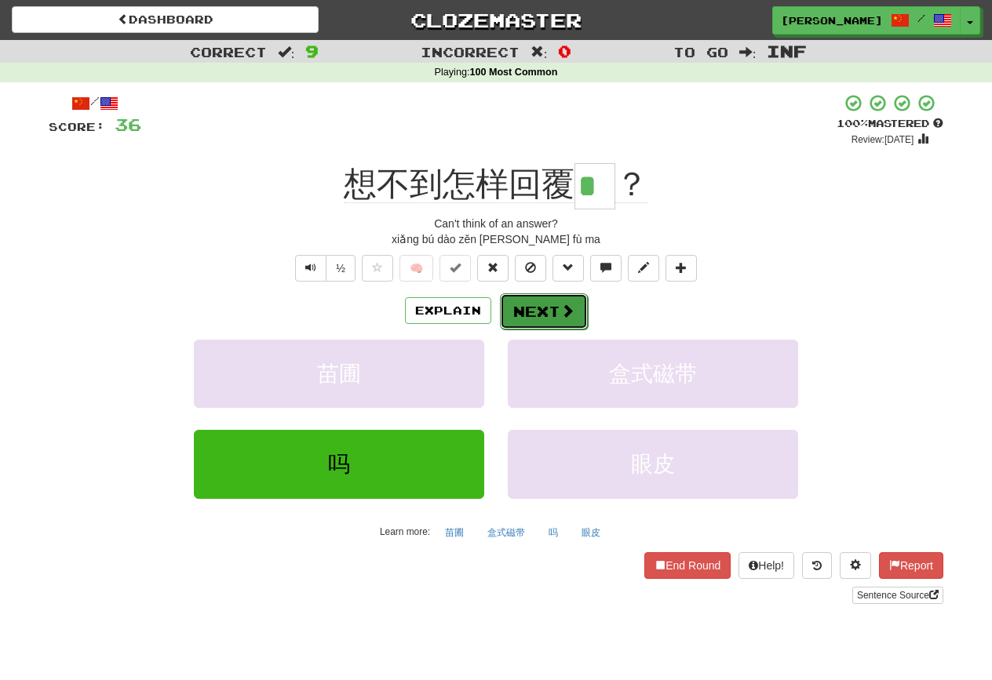
click at [543, 310] on button "Next" at bounding box center [544, 311] width 88 height 36
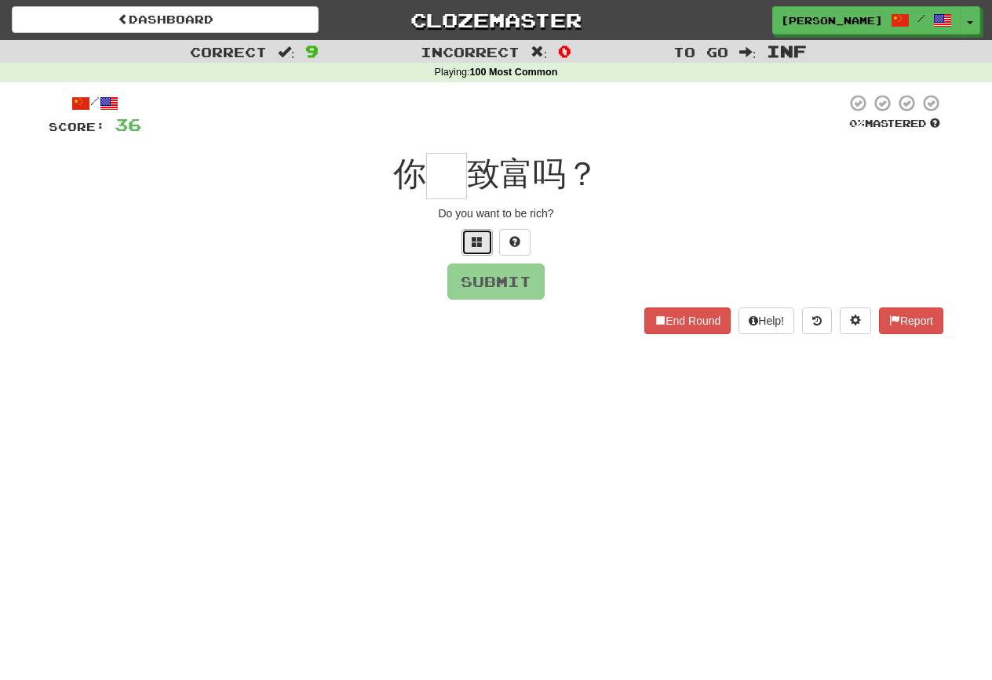
click at [491, 248] on button at bounding box center [476, 242] width 31 height 27
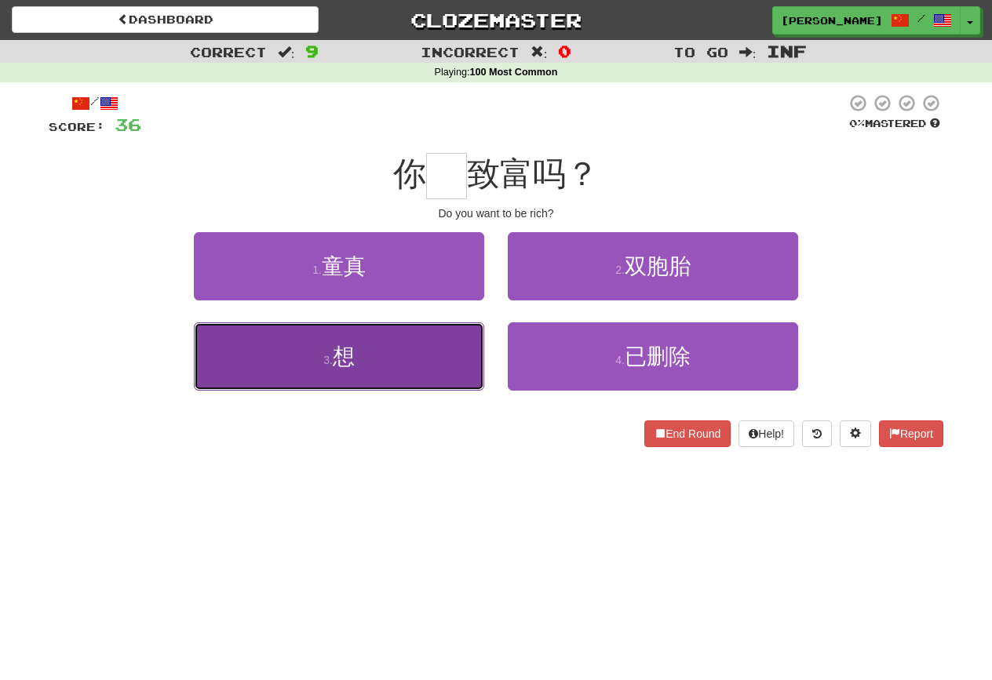
click at [387, 366] on button "3 . 想" at bounding box center [339, 356] width 290 height 68
type input "*"
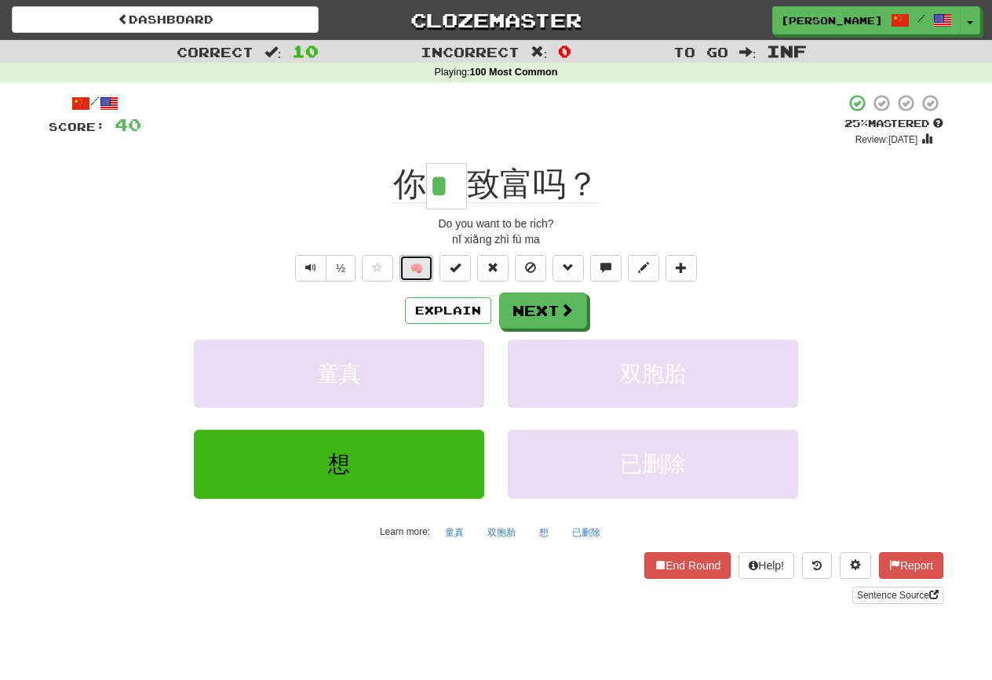
click at [405, 262] on button "🧠" at bounding box center [416, 268] width 34 height 27
click at [453, 319] on button "Explain" at bounding box center [448, 310] width 86 height 27
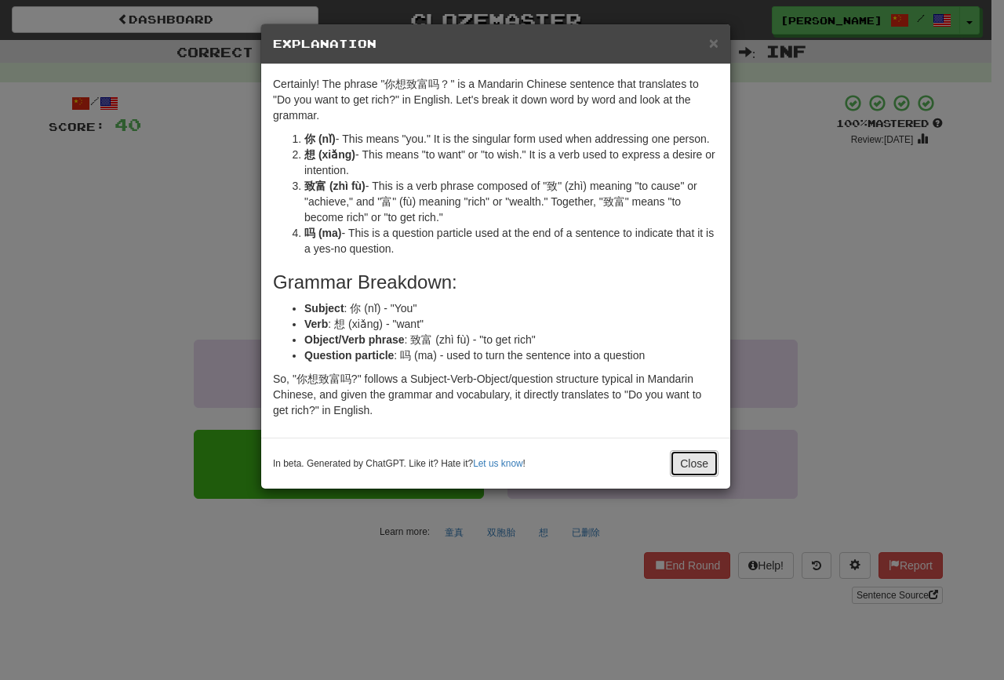
click at [702, 461] on button "Close" at bounding box center [694, 463] width 49 height 27
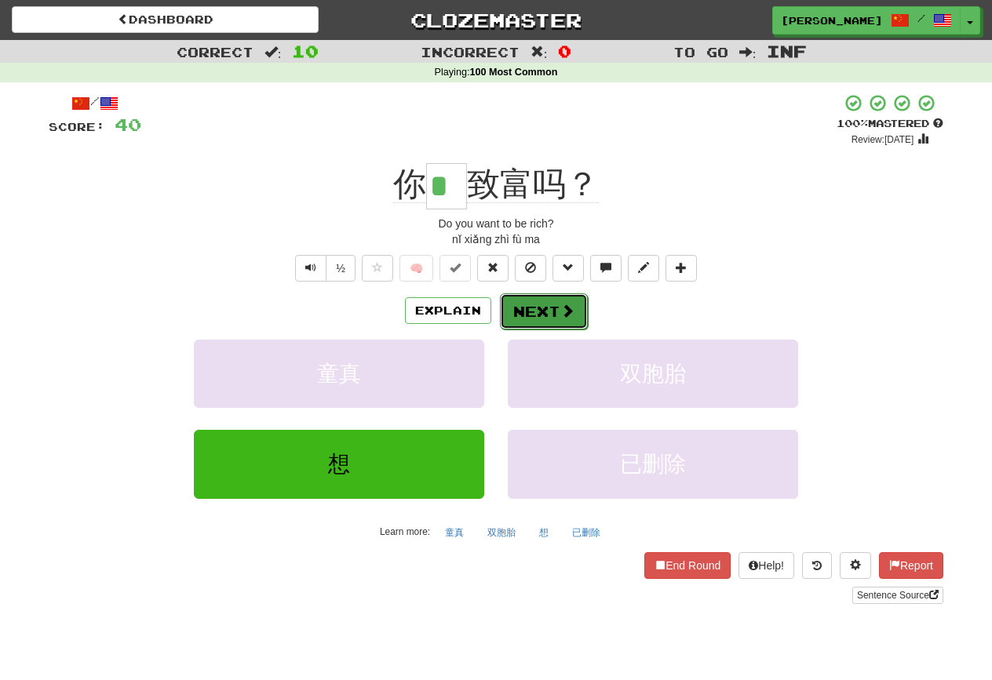
click at [519, 301] on button "Next" at bounding box center [544, 311] width 88 height 36
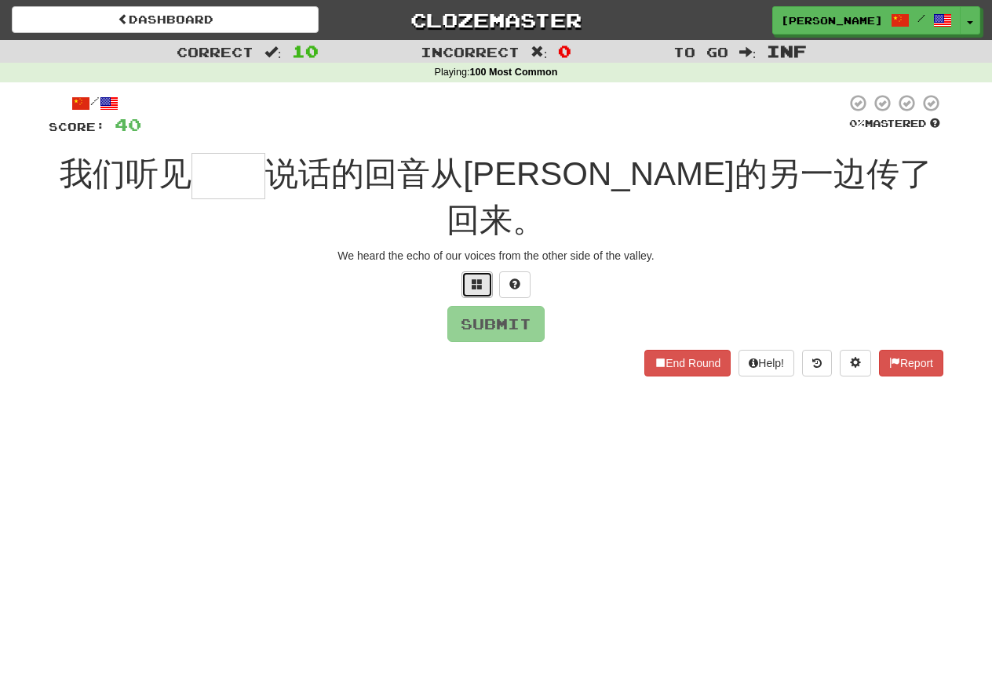
click at [487, 271] on button at bounding box center [476, 284] width 31 height 27
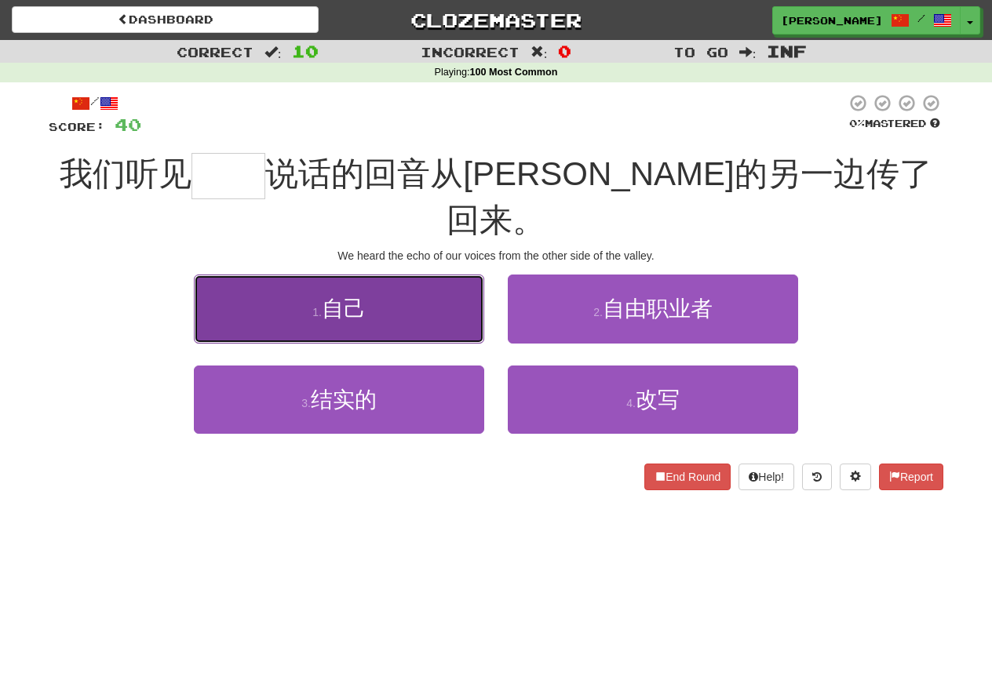
click at [419, 275] on button "1 . 自己" at bounding box center [339, 309] width 290 height 68
type input "**"
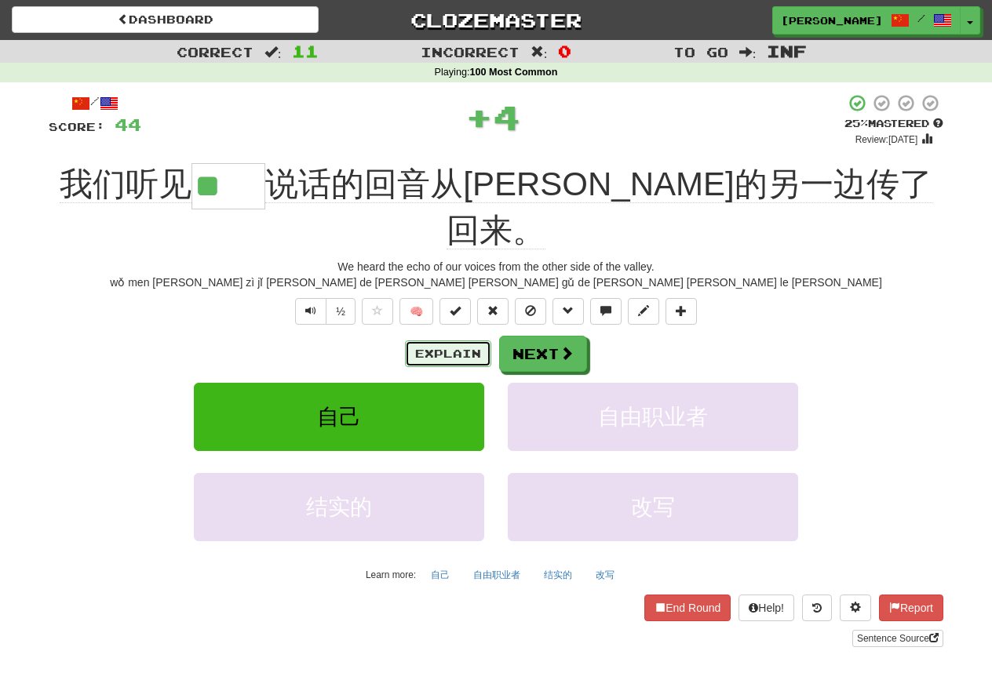
click at [445, 340] on button "Explain" at bounding box center [448, 353] width 86 height 27
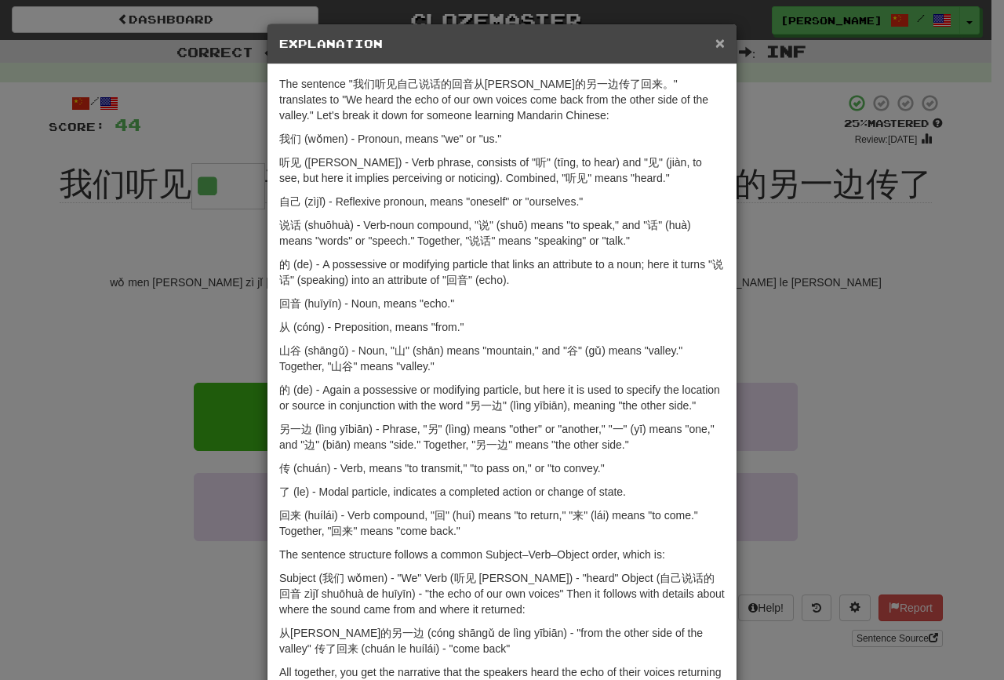
click at [715, 42] on span "×" at bounding box center [719, 43] width 9 height 18
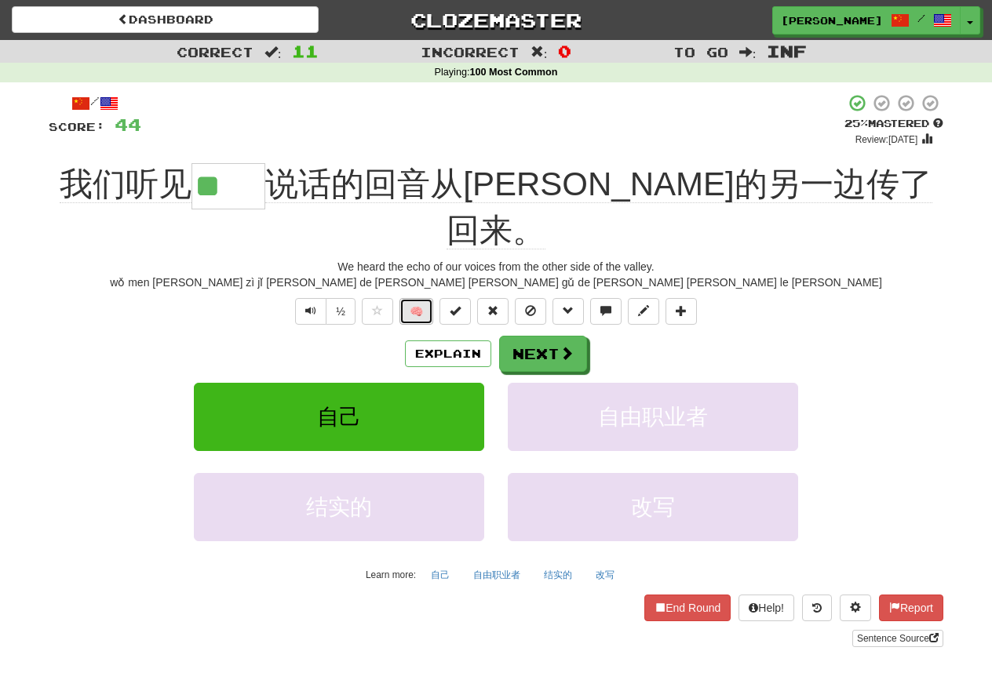
click at [413, 298] on button "🧠" at bounding box center [416, 311] width 34 height 27
click at [548, 337] on button "Next" at bounding box center [544, 355] width 88 height 36
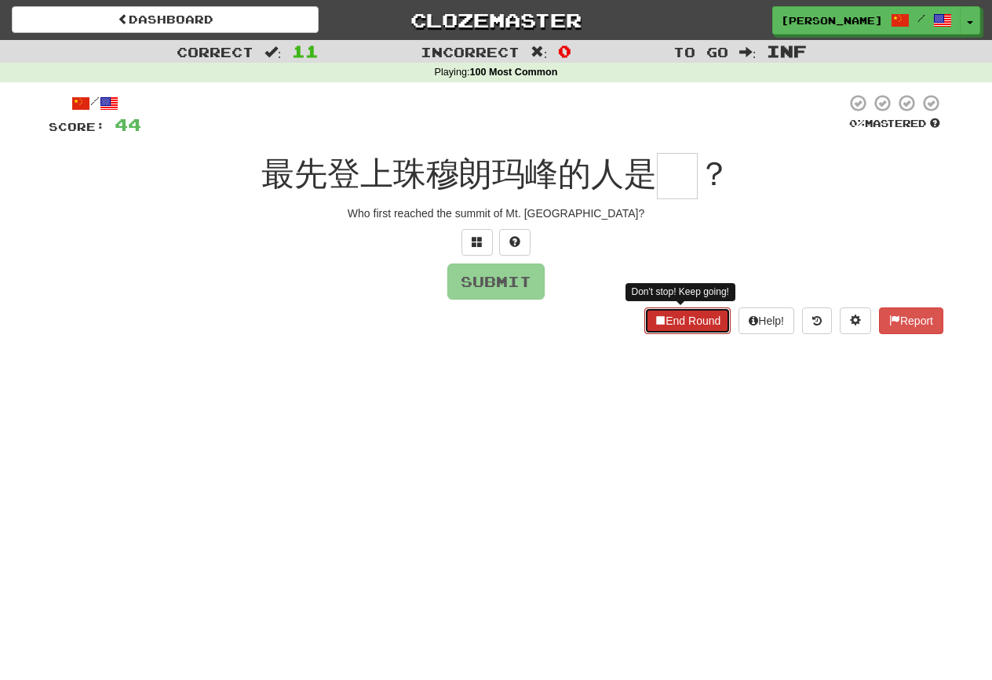
click at [672, 333] on button "End Round" at bounding box center [687, 321] width 86 height 27
